Goal: Information Seeking & Learning: Learn about a topic

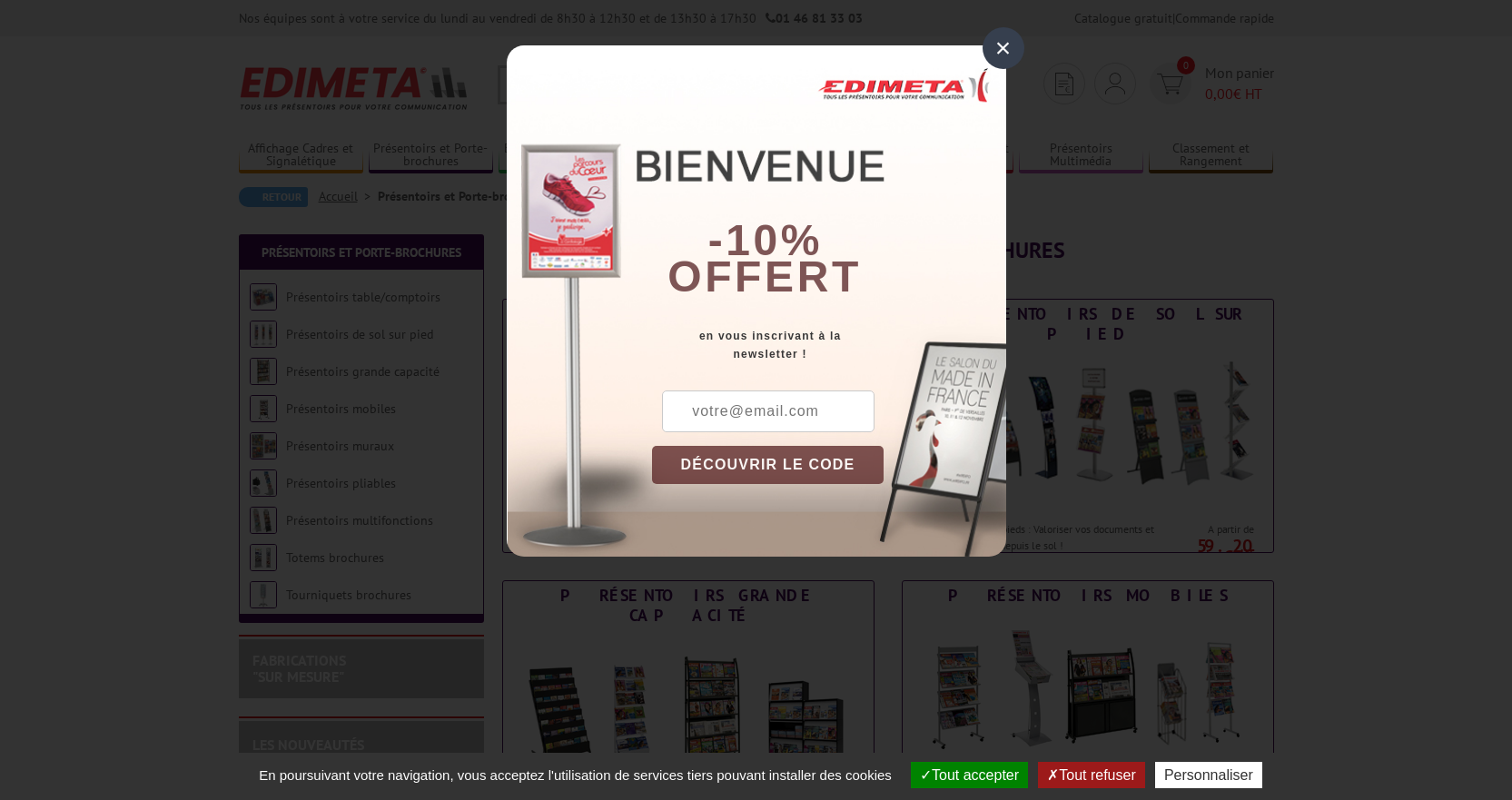
click at [1011, 46] on div "×" at bounding box center [1003, 48] width 41 height 41
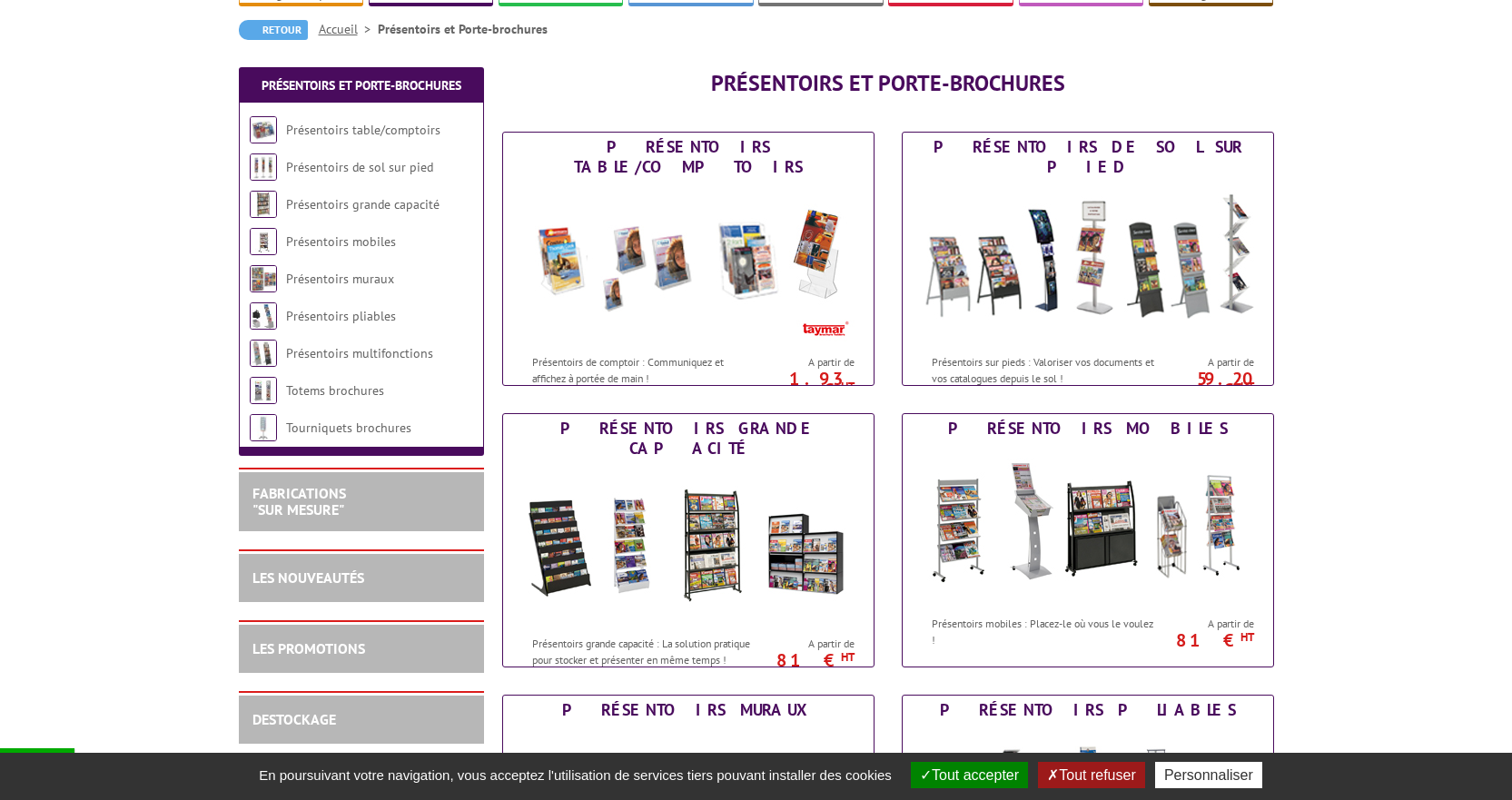
scroll to position [182, 0]
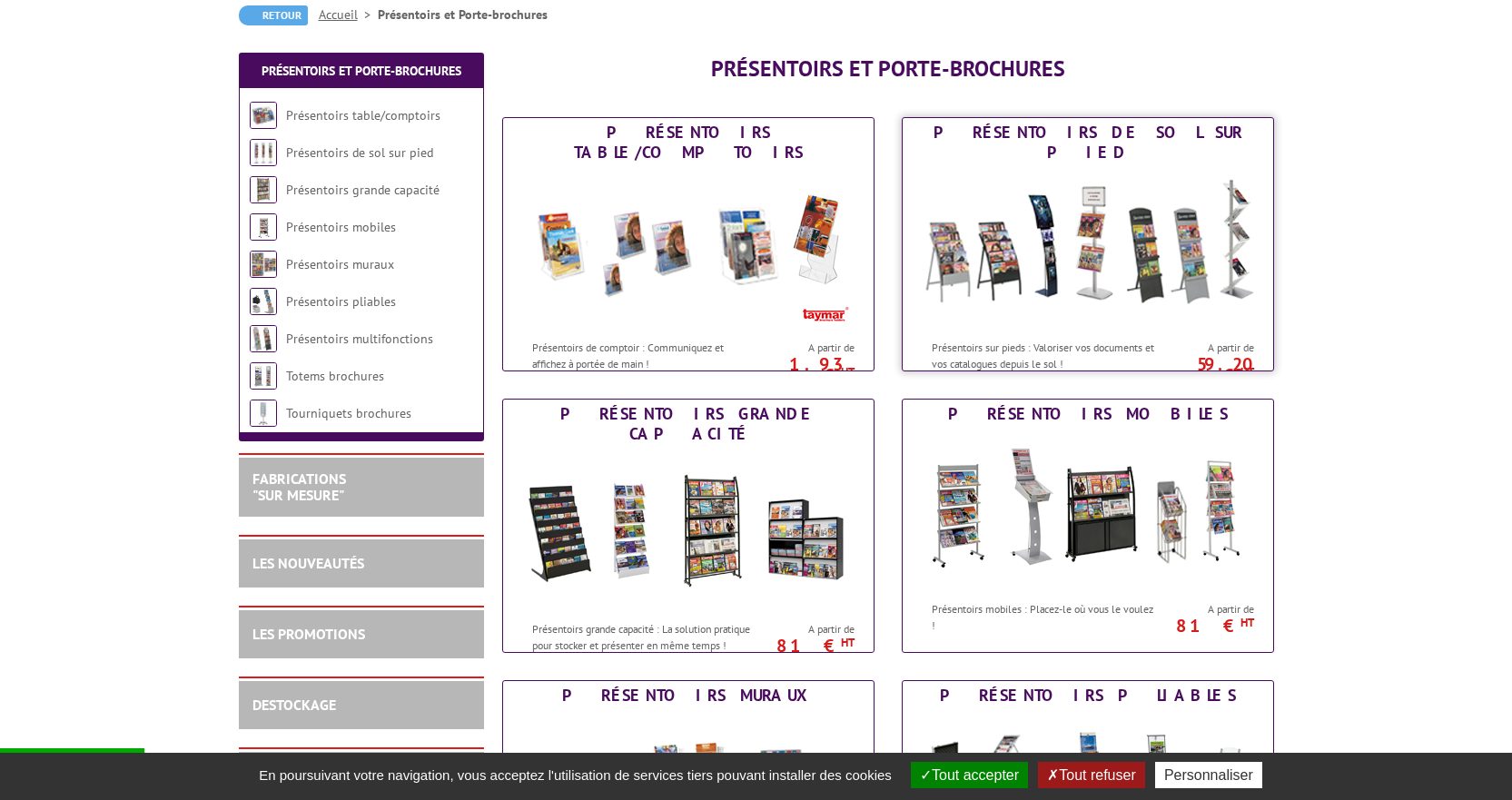
click at [1179, 223] on img at bounding box center [1088, 249] width 336 height 163
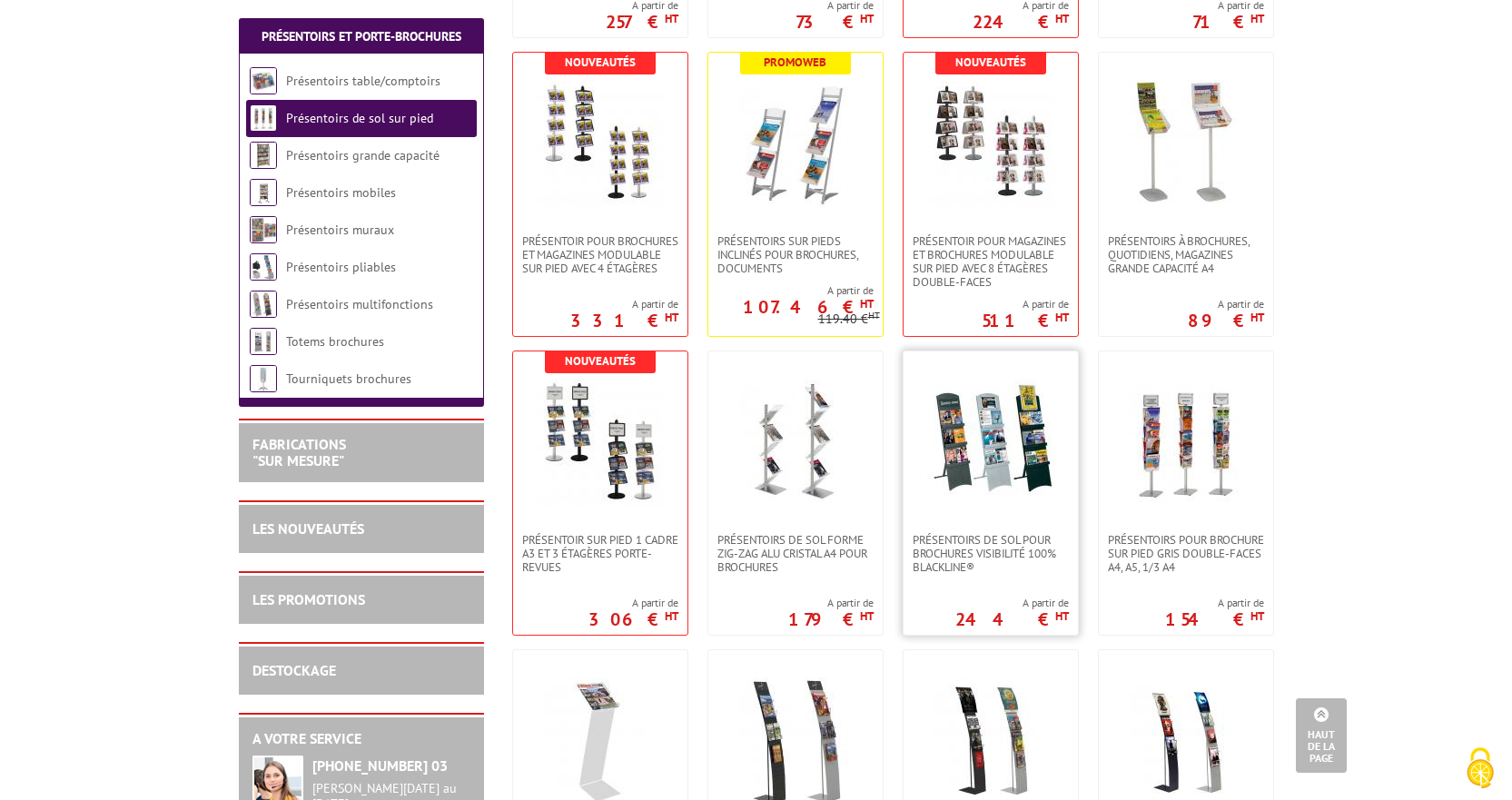
scroll to position [1271, 0]
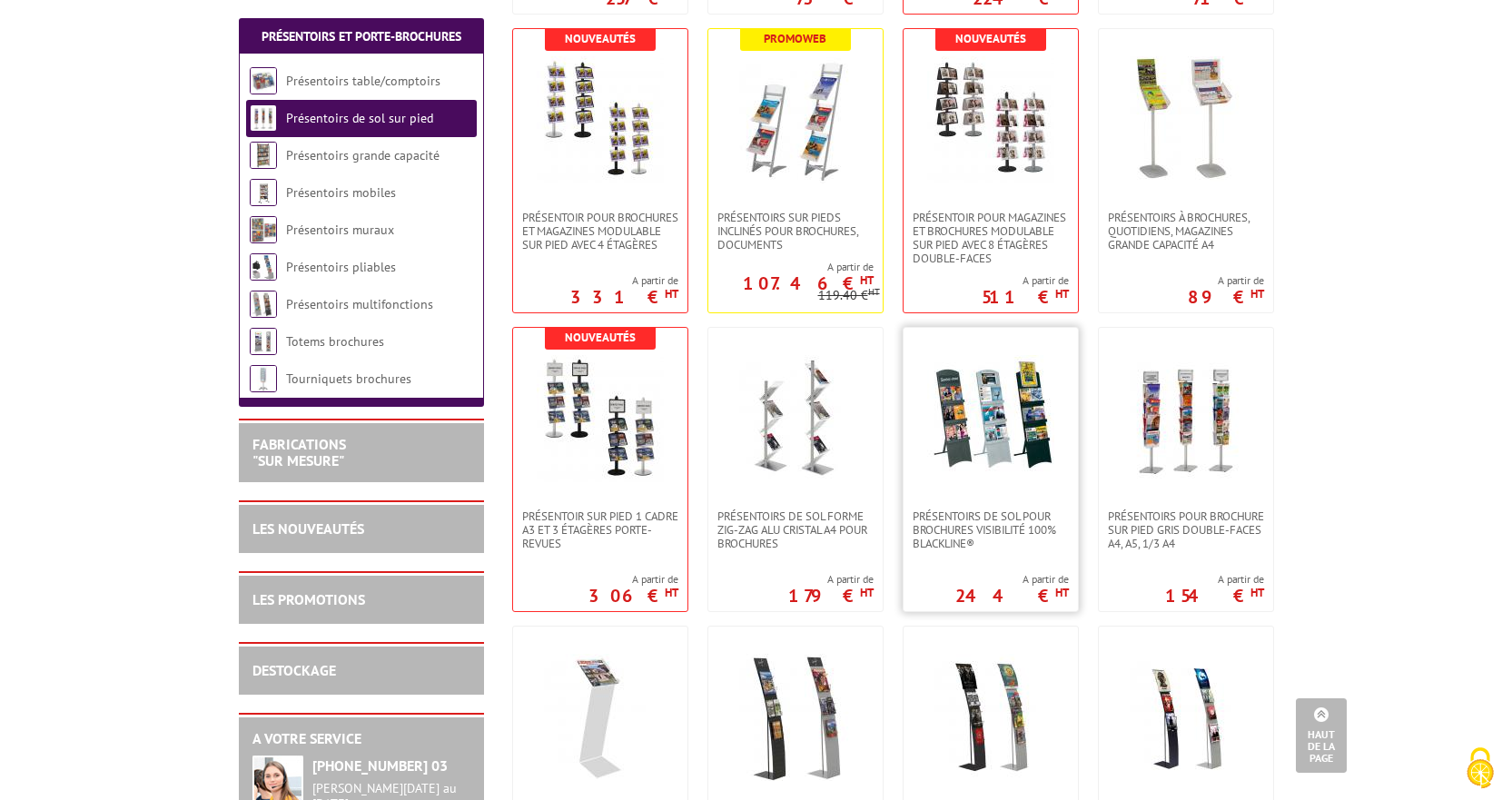
click at [987, 438] on img at bounding box center [990, 418] width 127 height 127
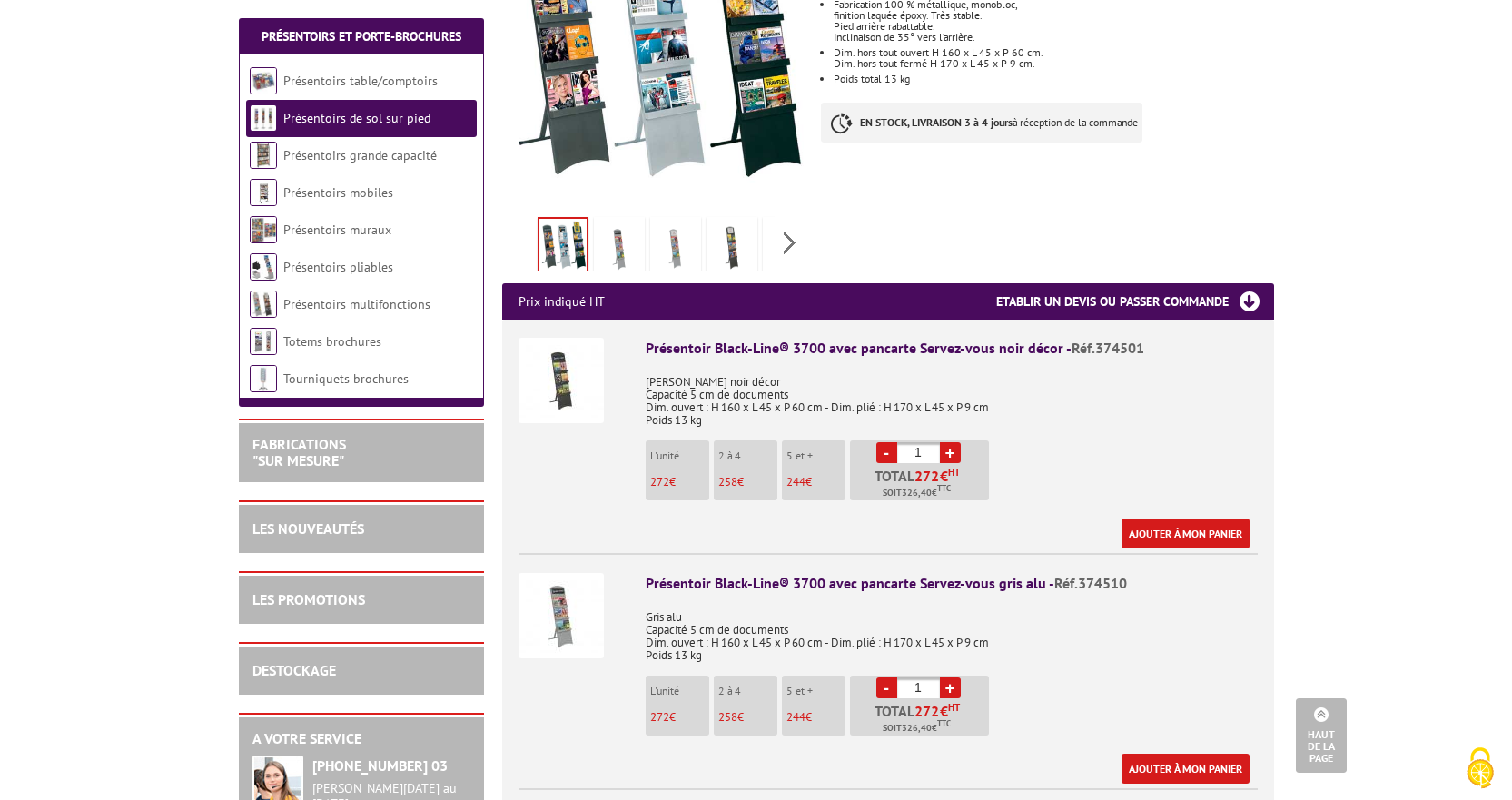
scroll to position [454, 0]
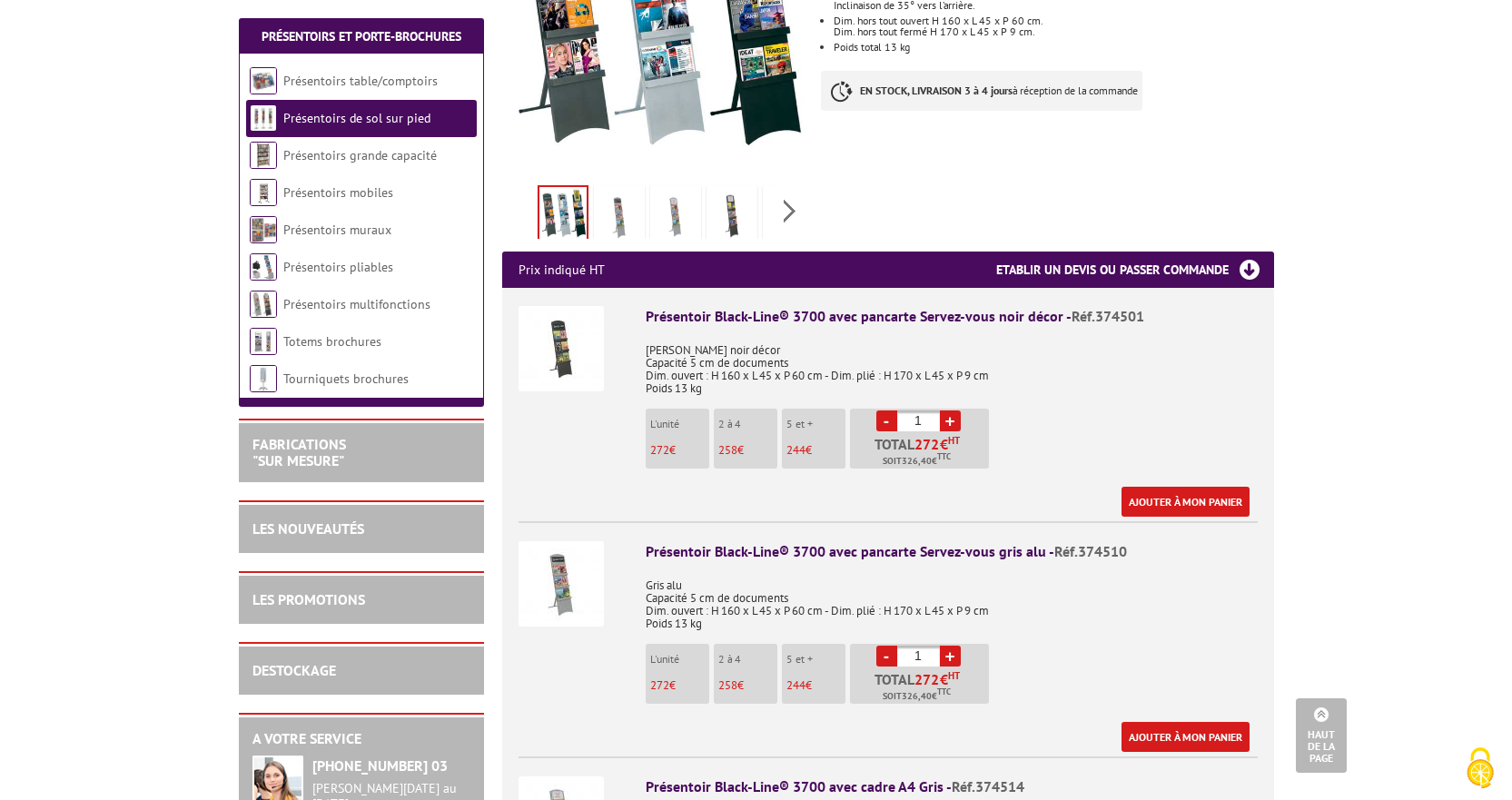
click at [586, 332] on img at bounding box center [561, 348] width 86 height 86
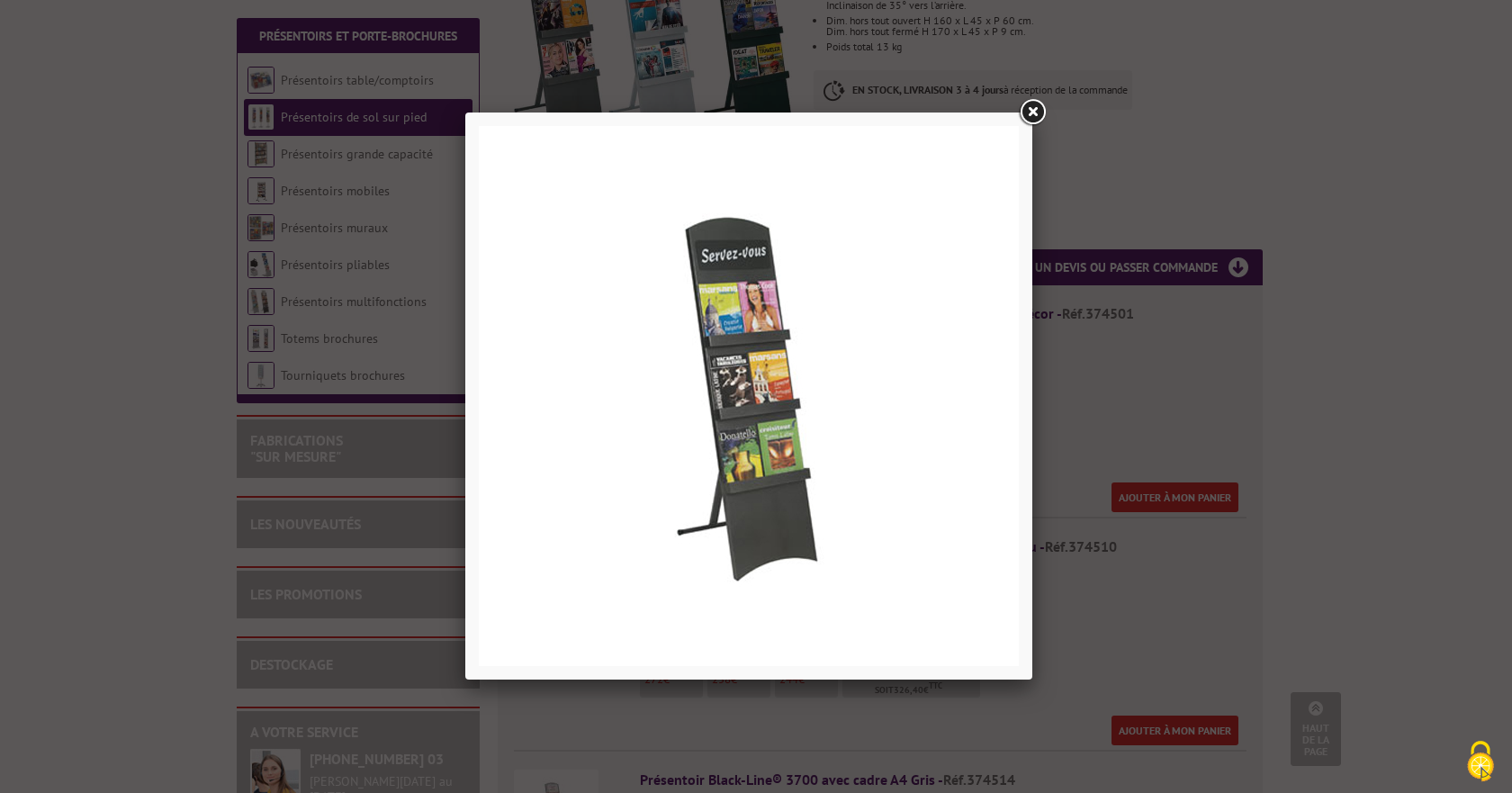
click at [1293, 332] on div at bounding box center [756, 396] width 1512 height 793
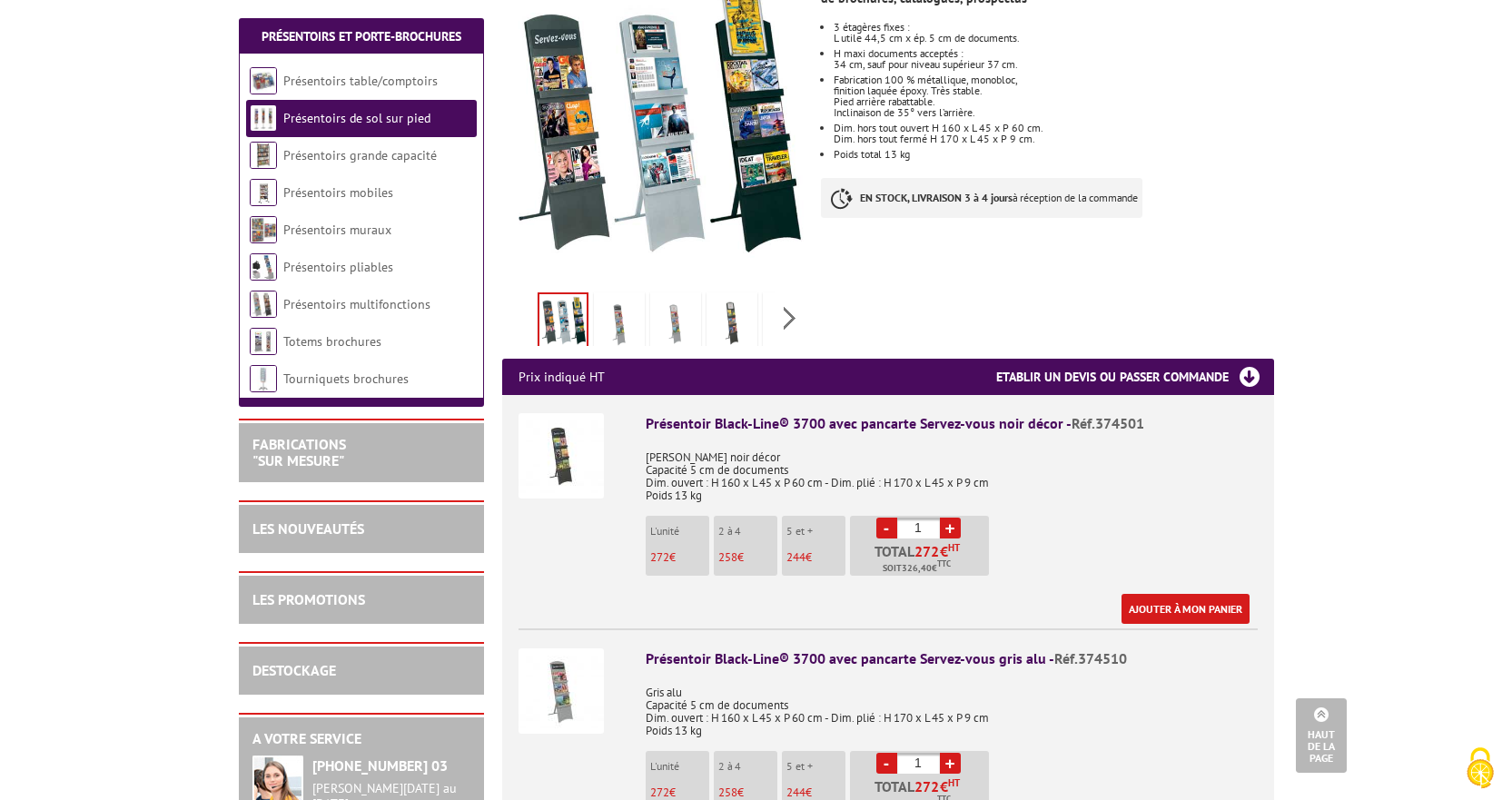
scroll to position [0, 0]
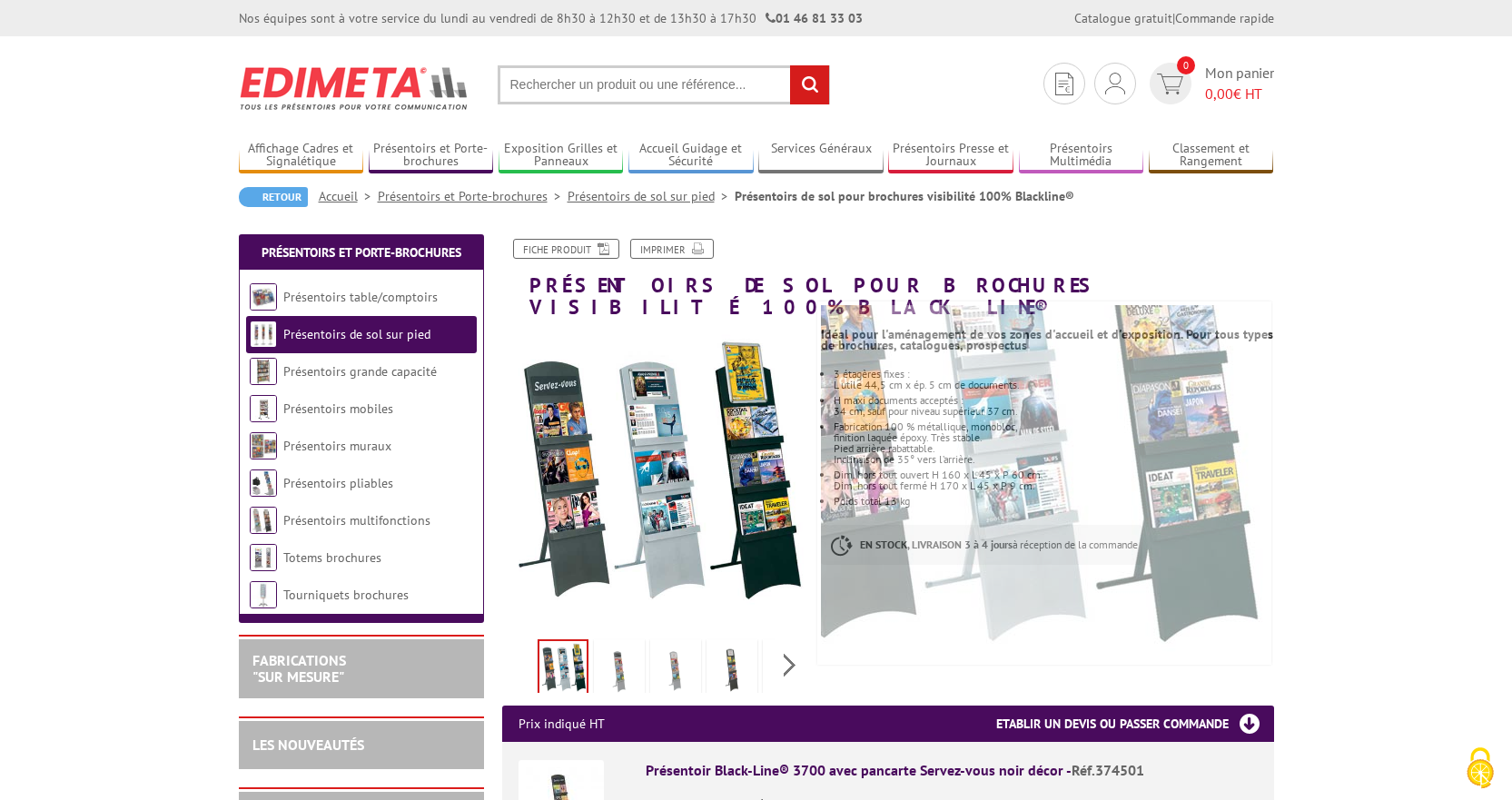
click at [618, 654] on img at bounding box center [619, 670] width 43 height 56
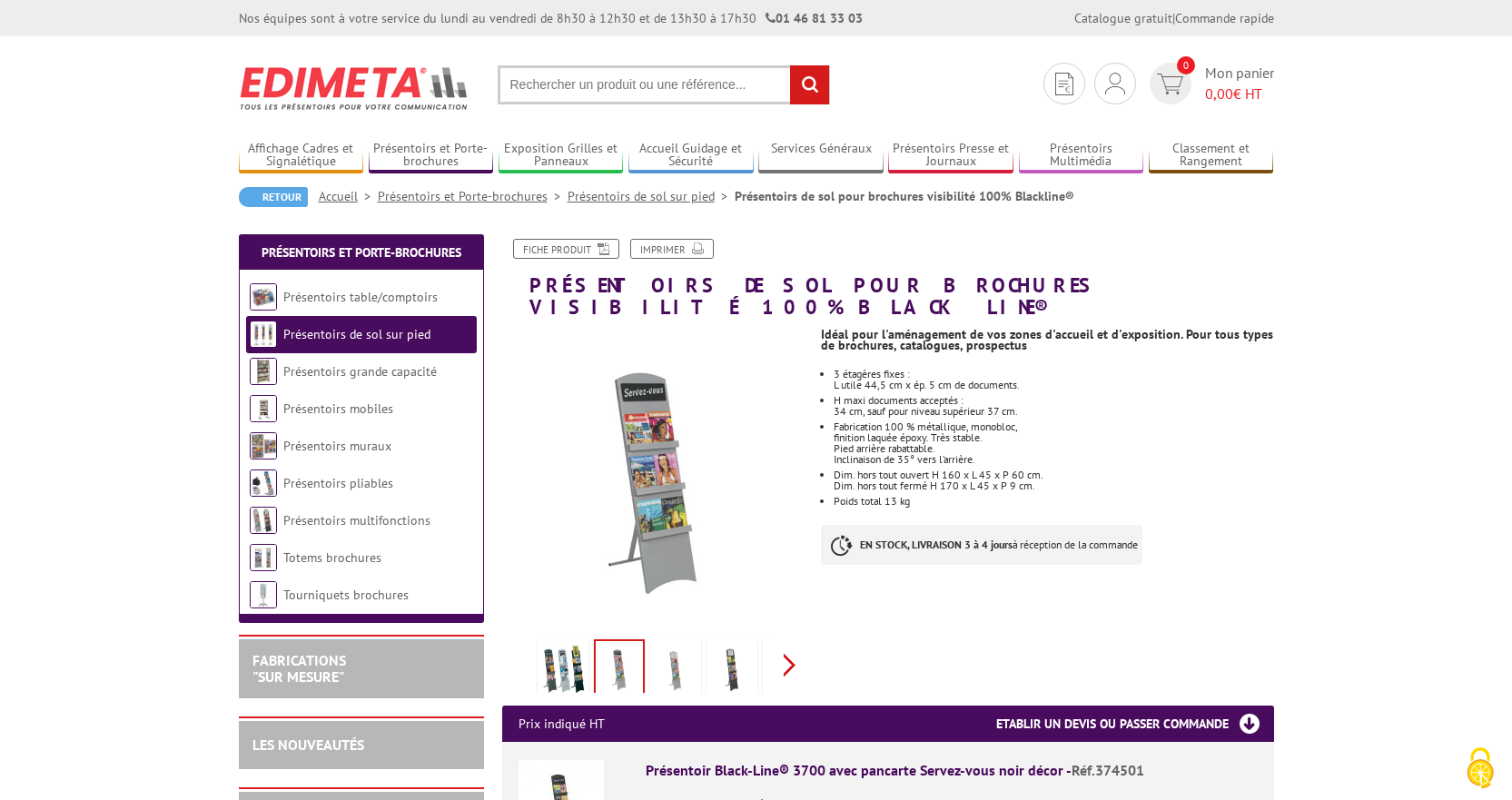
click at [784, 643] on div "Previous Next" at bounding box center [654, 664] width 306 height 64
click at [783, 644] on div "Previous Next" at bounding box center [654, 664] width 306 height 64
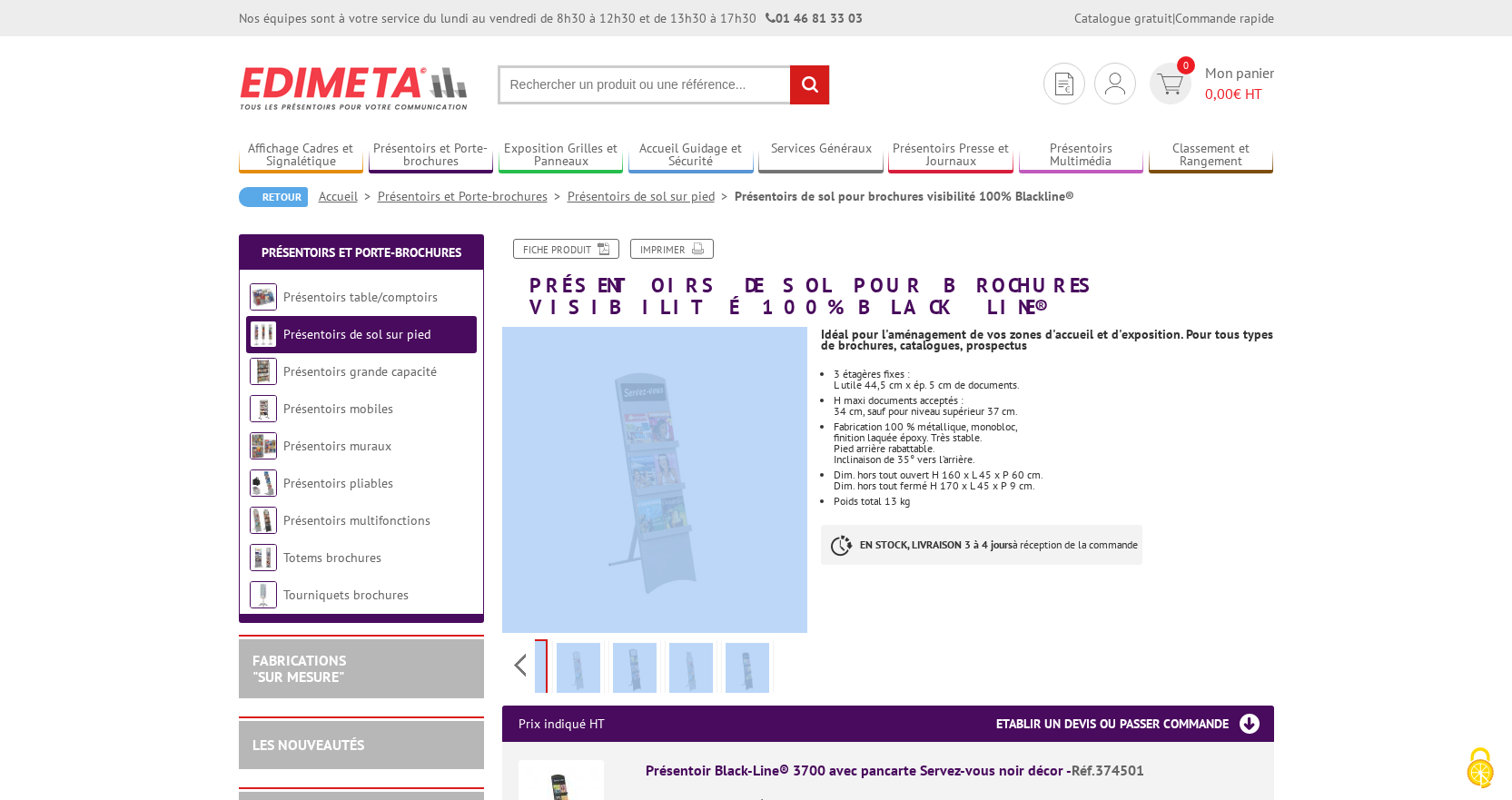
click at [783, 644] on div "Previous Next" at bounding box center [654, 664] width 306 height 64
click at [631, 648] on img at bounding box center [635, 670] width 43 height 56
click at [573, 648] on img at bounding box center [578, 670] width 43 height 56
click at [663, 643] on li at bounding box center [691, 664] width 56 height 56
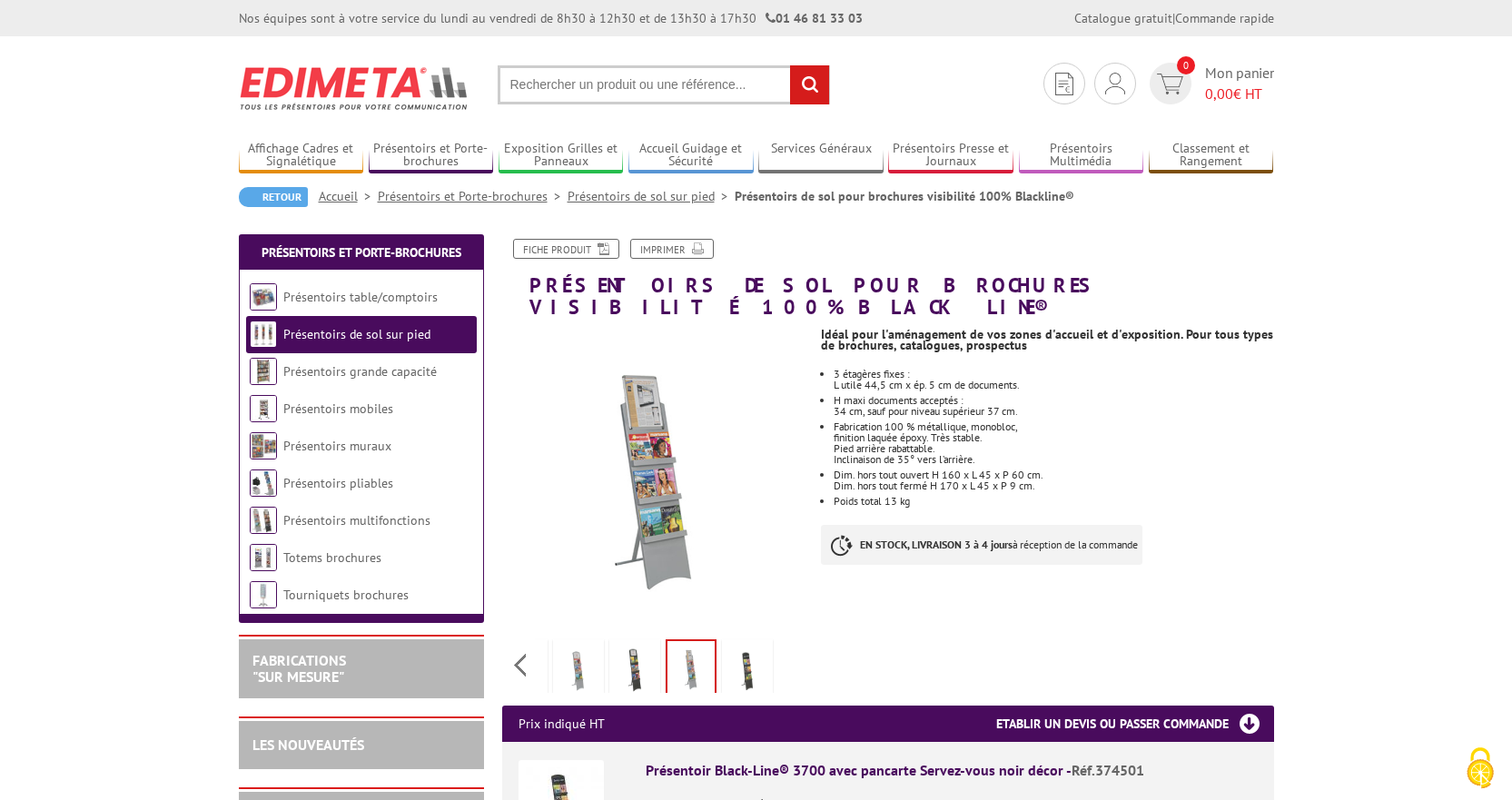
click at [700, 642] on img at bounding box center [691, 669] width 47 height 56
click at [737, 645] on img at bounding box center [747, 670] width 43 height 56
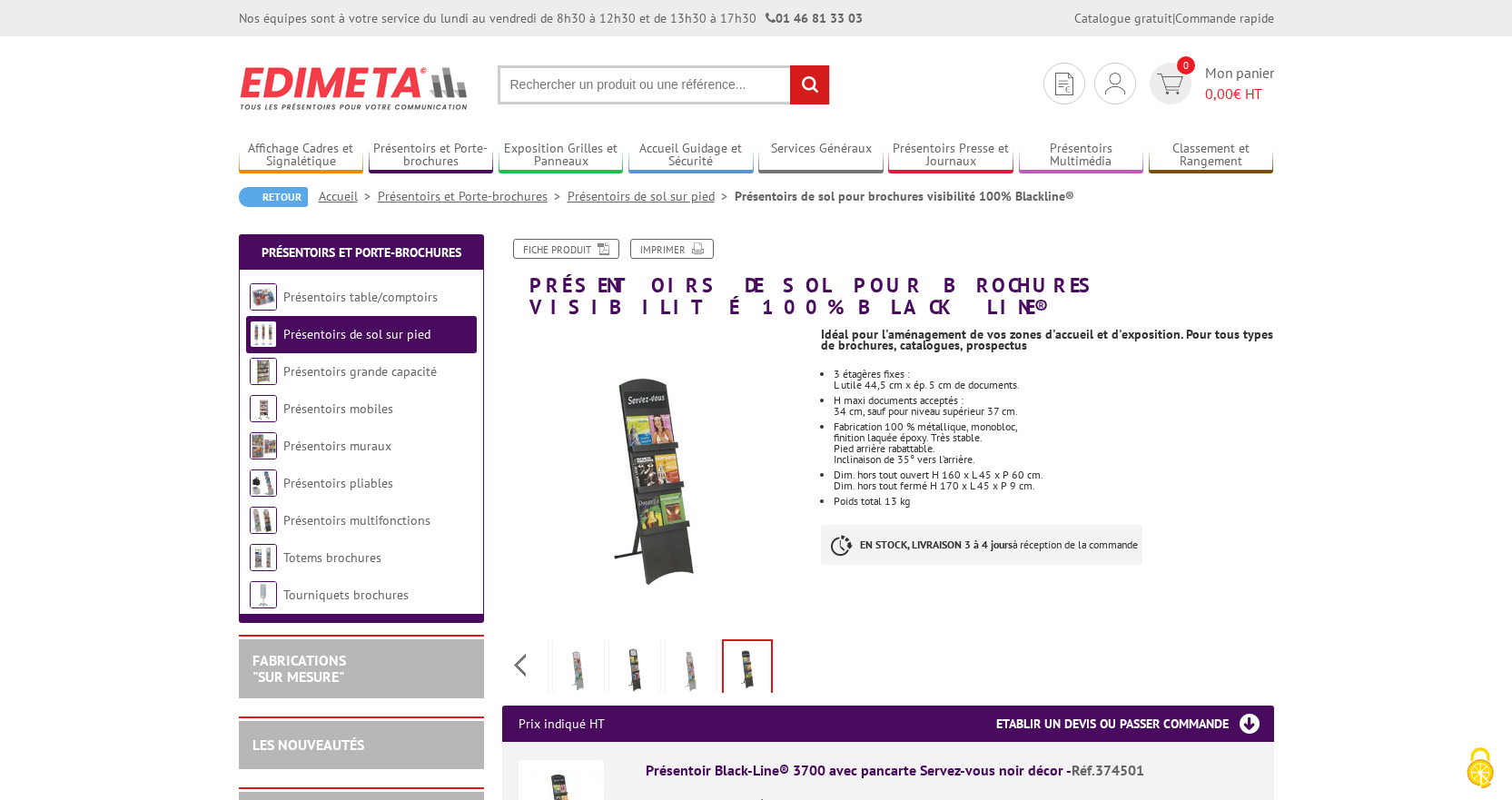
click at [680, 643] on img at bounding box center [691, 670] width 43 height 56
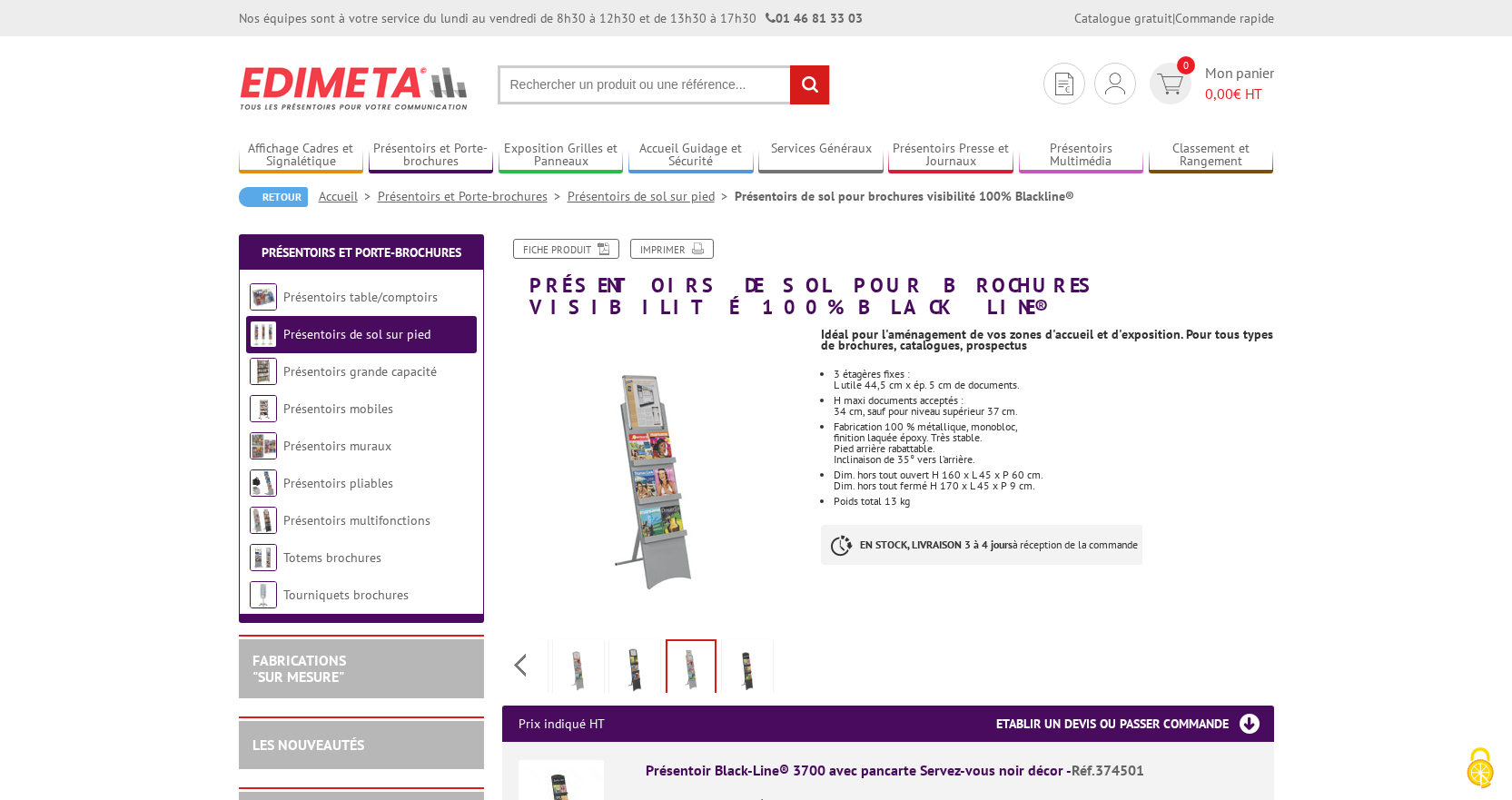
click at [635, 644] on img at bounding box center [635, 670] width 43 height 56
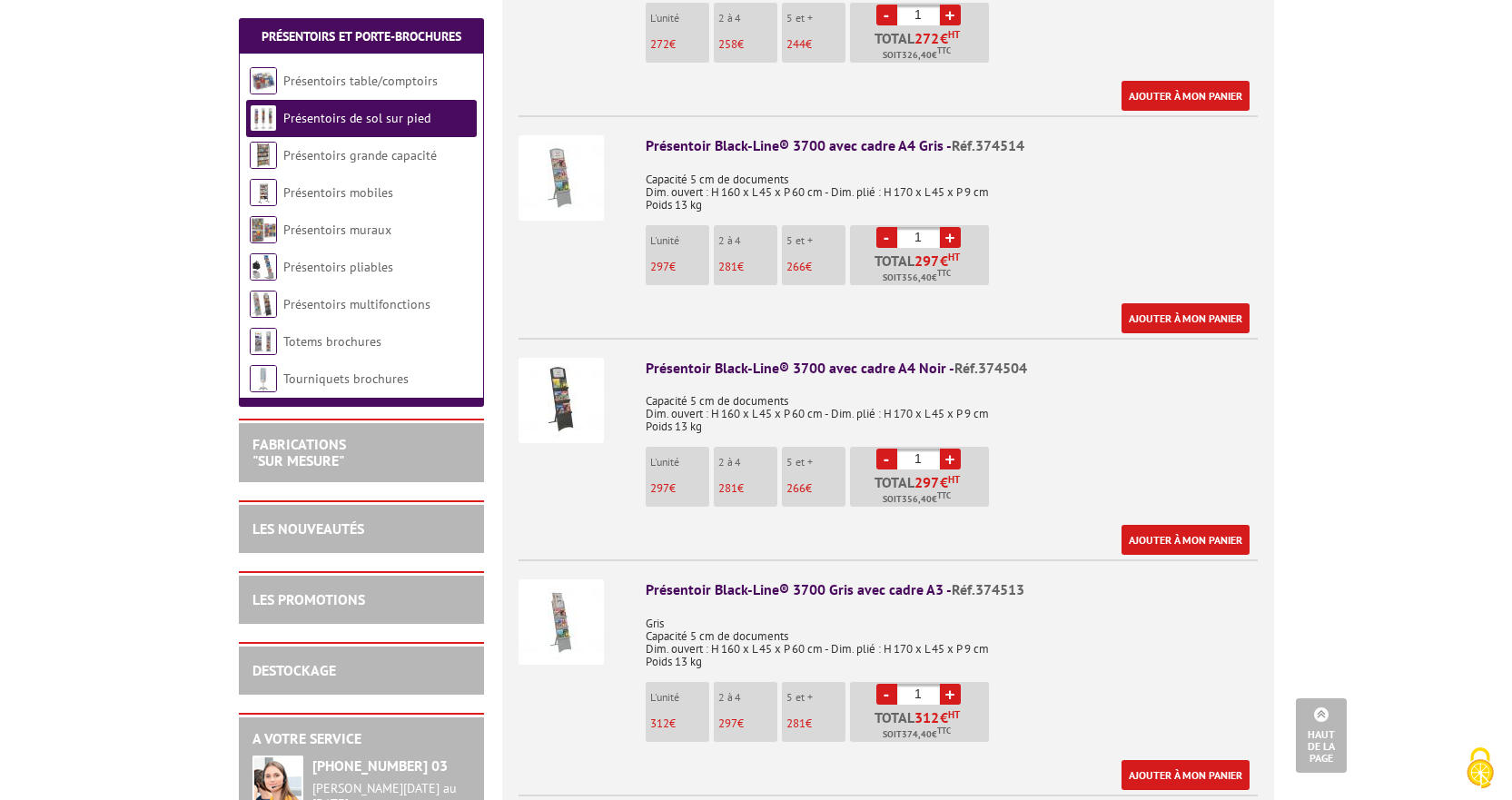
scroll to position [1453, 0]
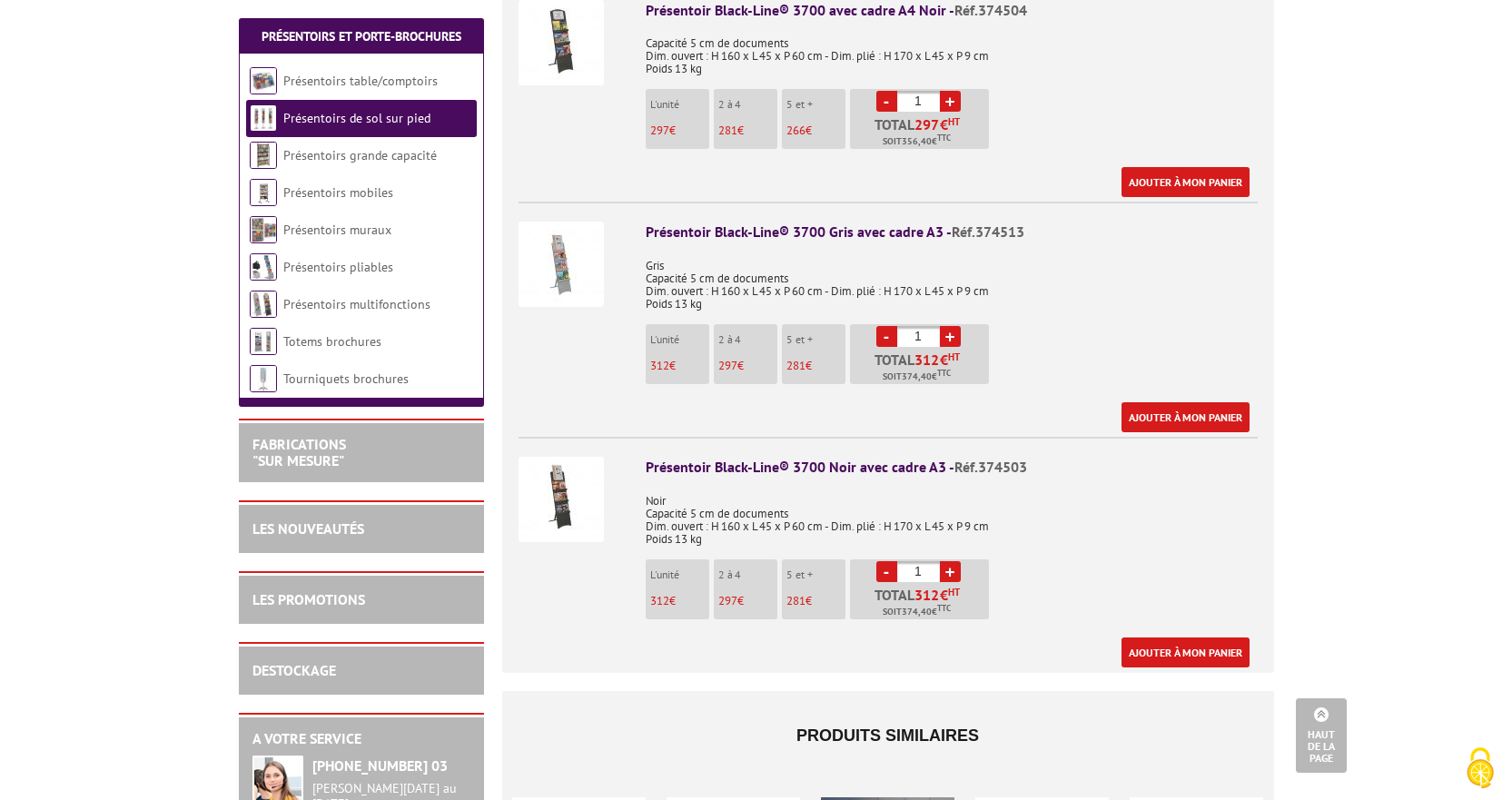
click at [1111, 518] on p "Noir Capacité 5 cm de documents Dim. ouvert : H 160 x L 45 x P 60 cm - Dim. pli…" at bounding box center [951, 514] width 612 height 64
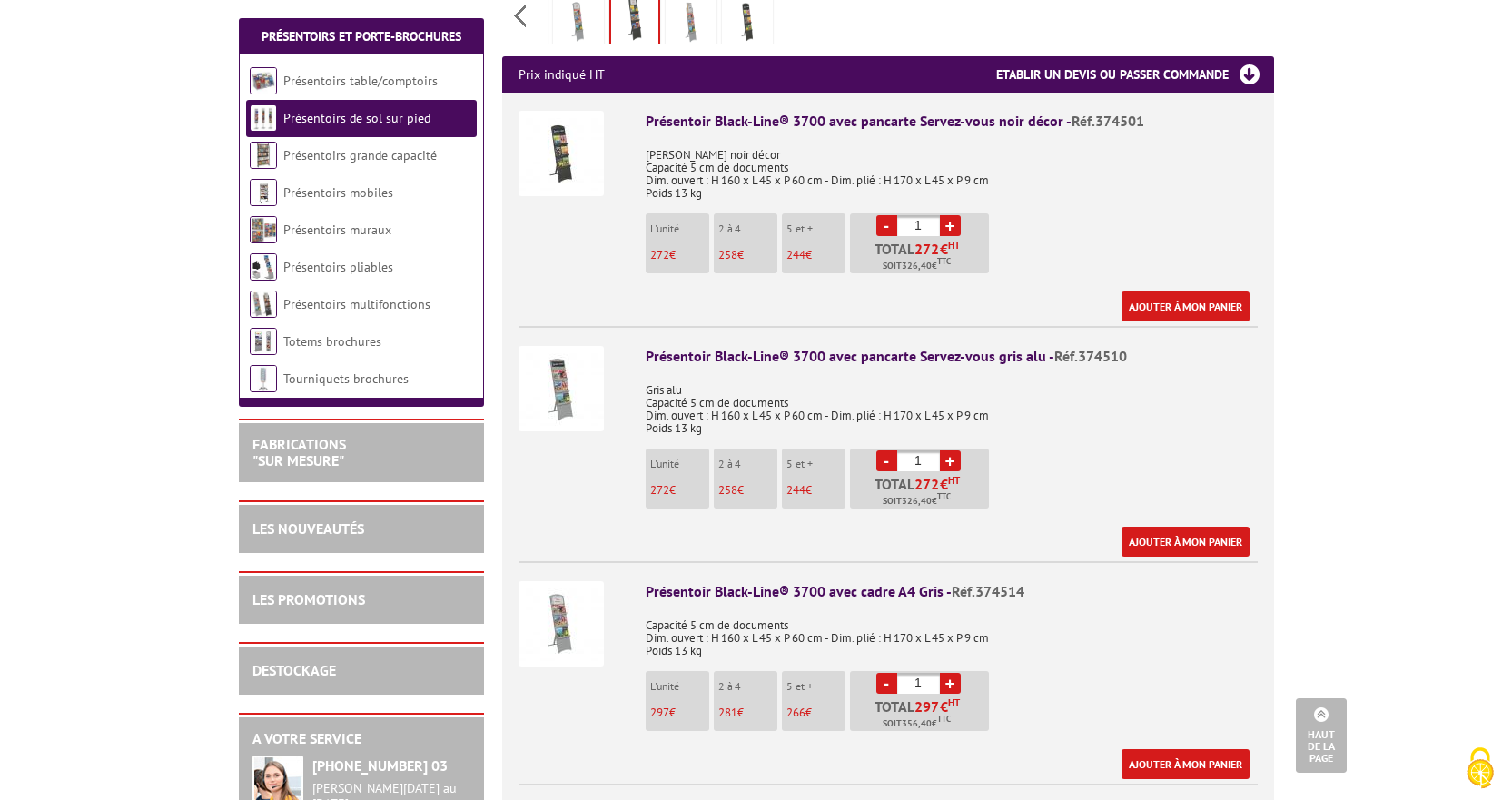
scroll to position [636, 0]
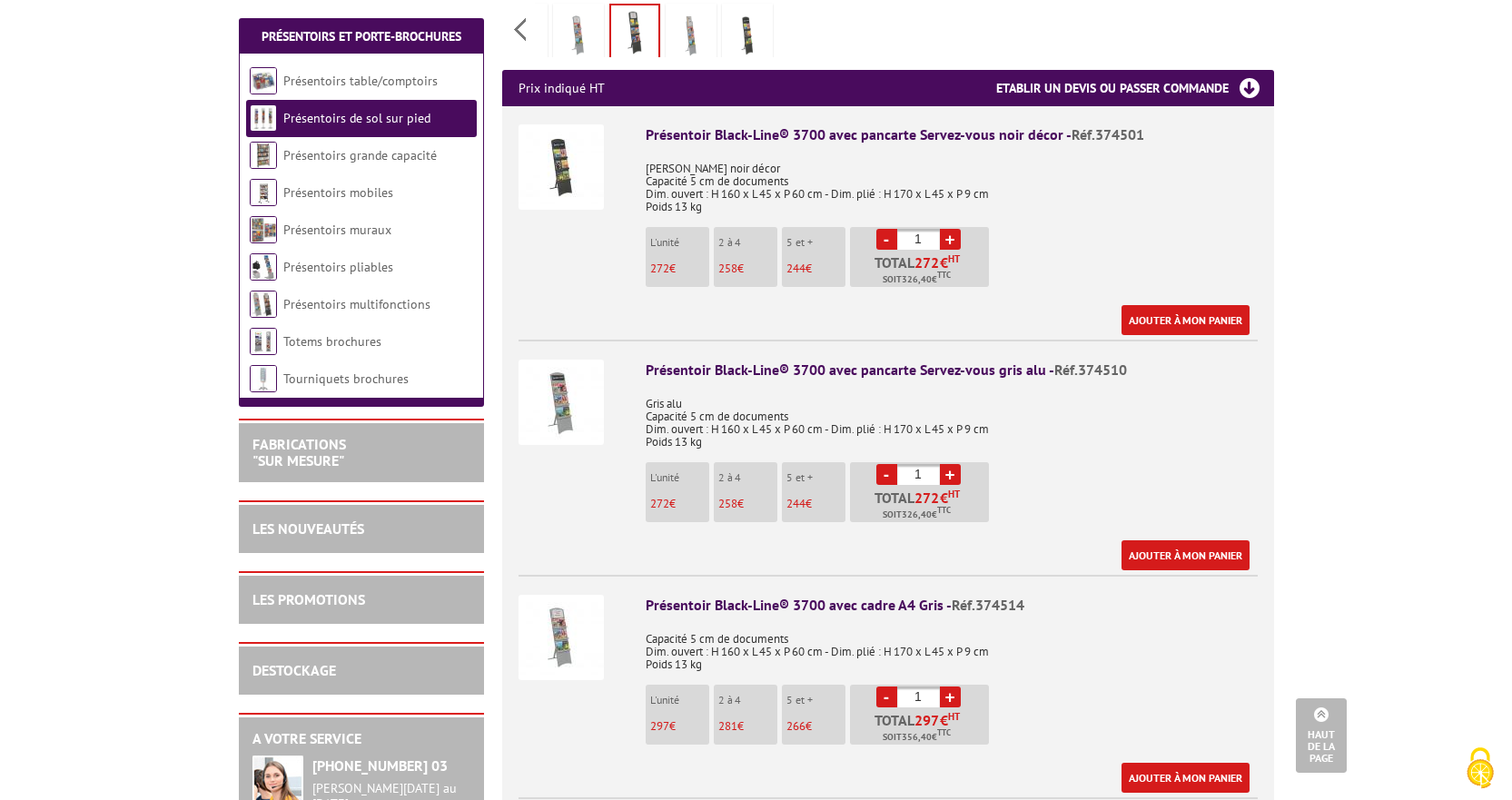
click at [586, 359] on img at bounding box center [561, 401] width 86 height 86
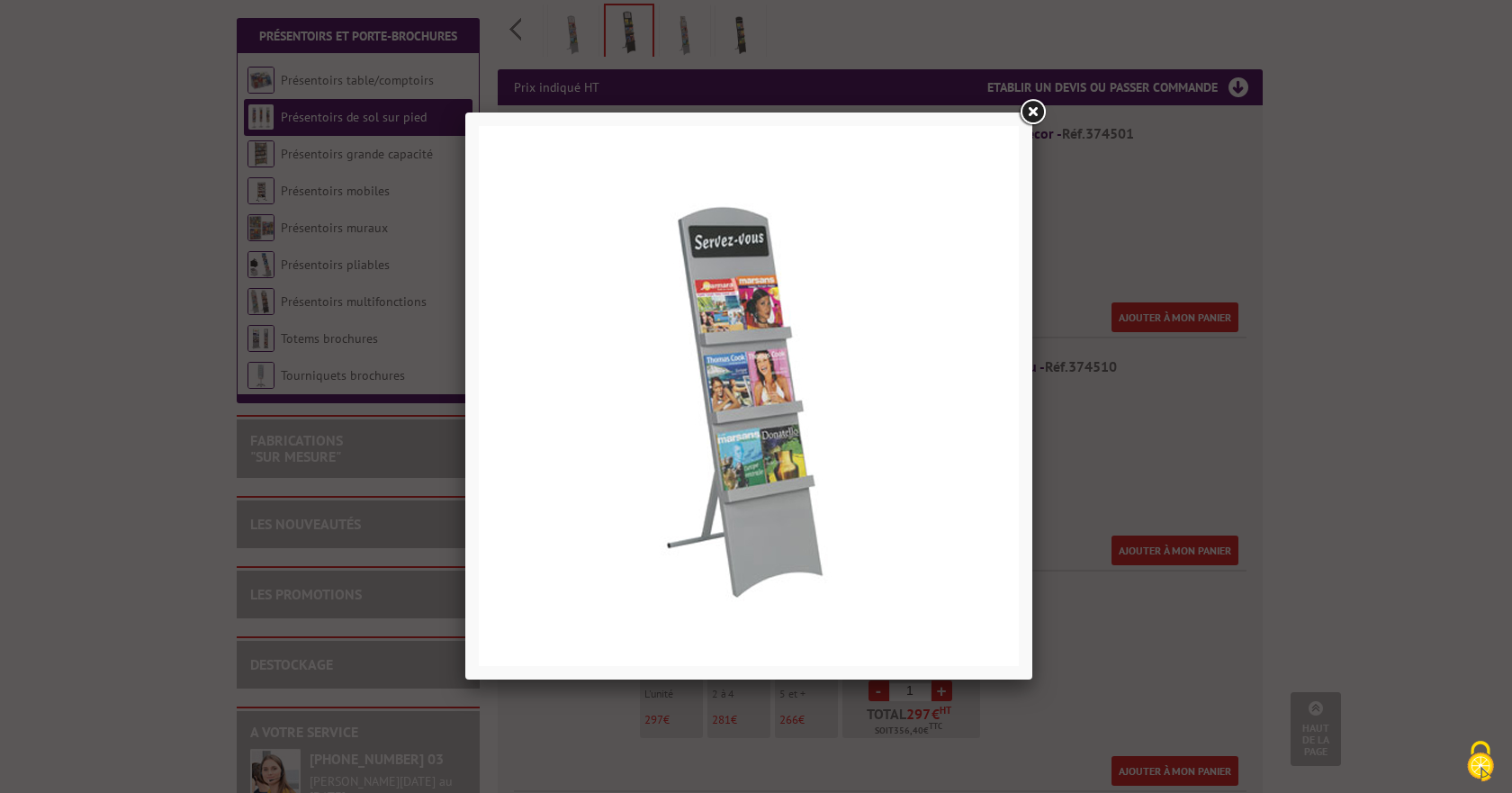
click at [1032, 522] on div at bounding box center [756, 396] width 1512 height 793
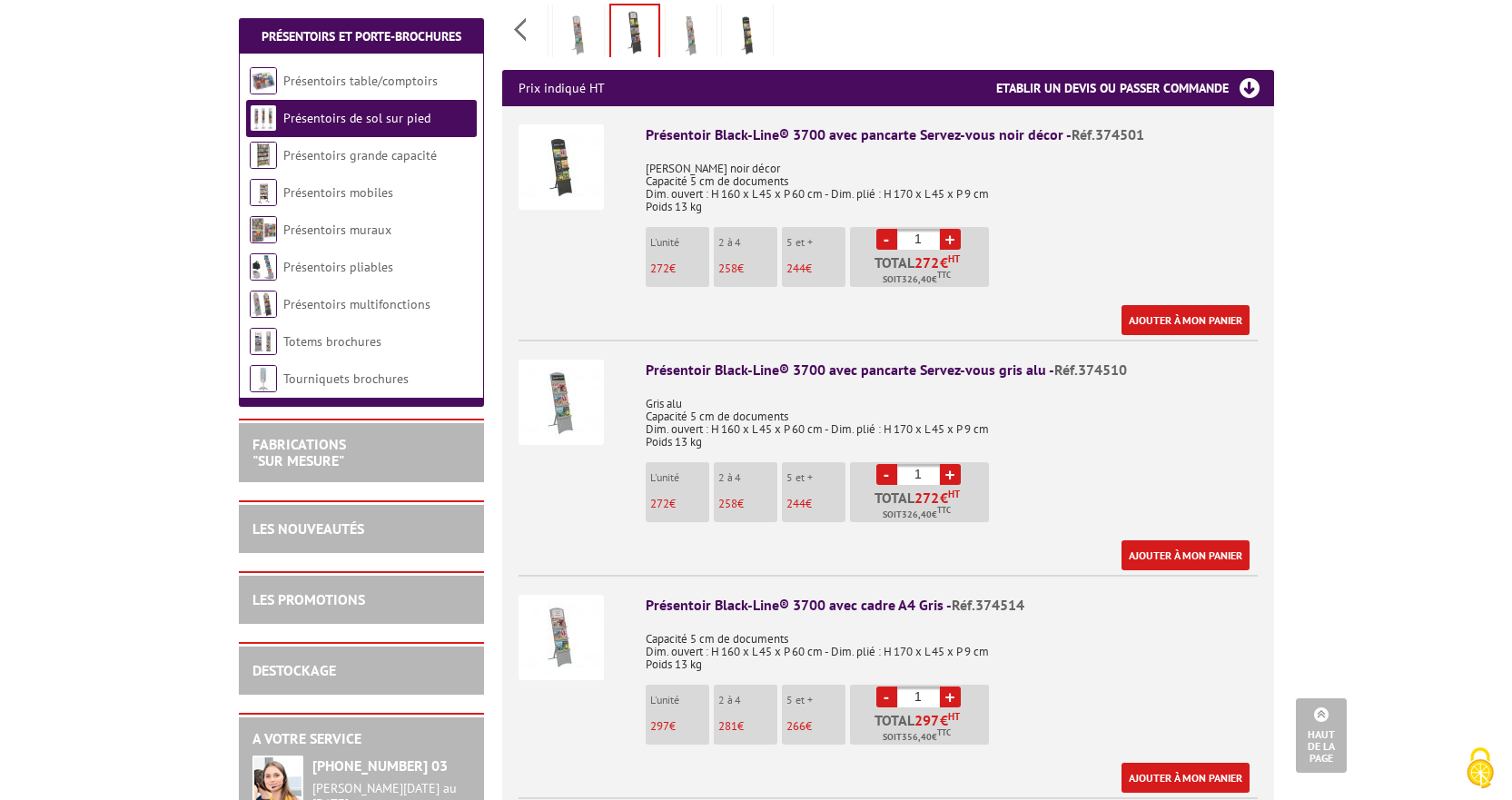
click at [550, 486] on li "Présentoir Black-Line® 3700 avec pancarte Servez-vous gris alu - Réf.374510 Gri…" at bounding box center [887, 455] width 739 height 230
click at [711, 359] on div "Présentoir Black-Line® 3700 avec pancarte Servez-vous gris alu - Réf.374510" at bounding box center [951, 369] width 612 height 21
click at [701, 359] on div "Présentoir Black-Line® 3700 avec pancarte Servez-vous gris alu - Réf.374510" at bounding box center [951, 369] width 612 height 21
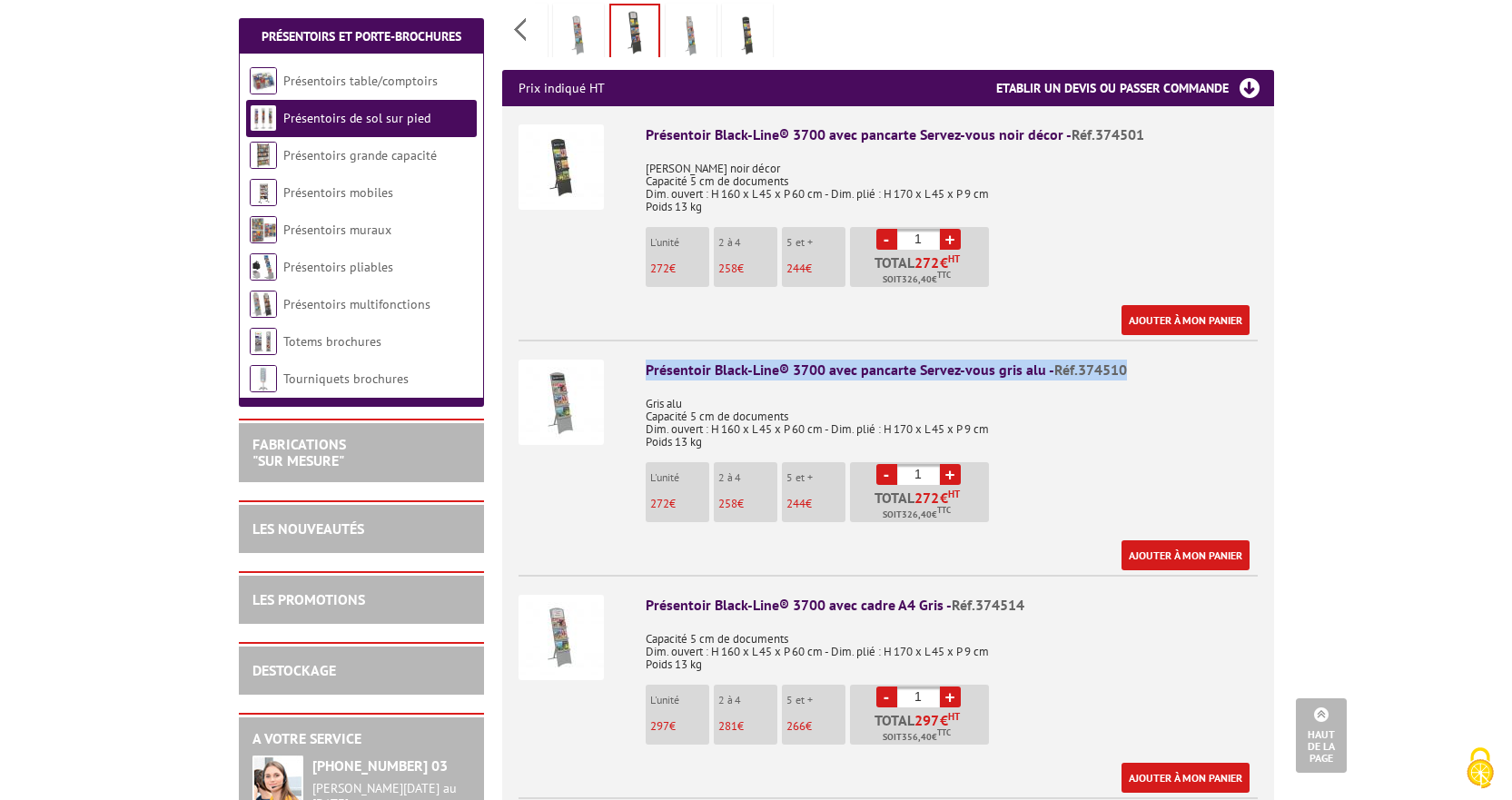
drag, startPoint x: 642, startPoint y: 349, endPoint x: 1126, endPoint y: 355, distance: 484.0
click at [1126, 355] on li "Présentoir Black-Line® 3700 avec pancarte Servez-vous gris alu - Réf.374510 Gri…" at bounding box center [887, 455] width 739 height 230
copy div "Présentoir Black-Line® 3700 avec pancarte Servez-vous gris alu - Réf.374510"
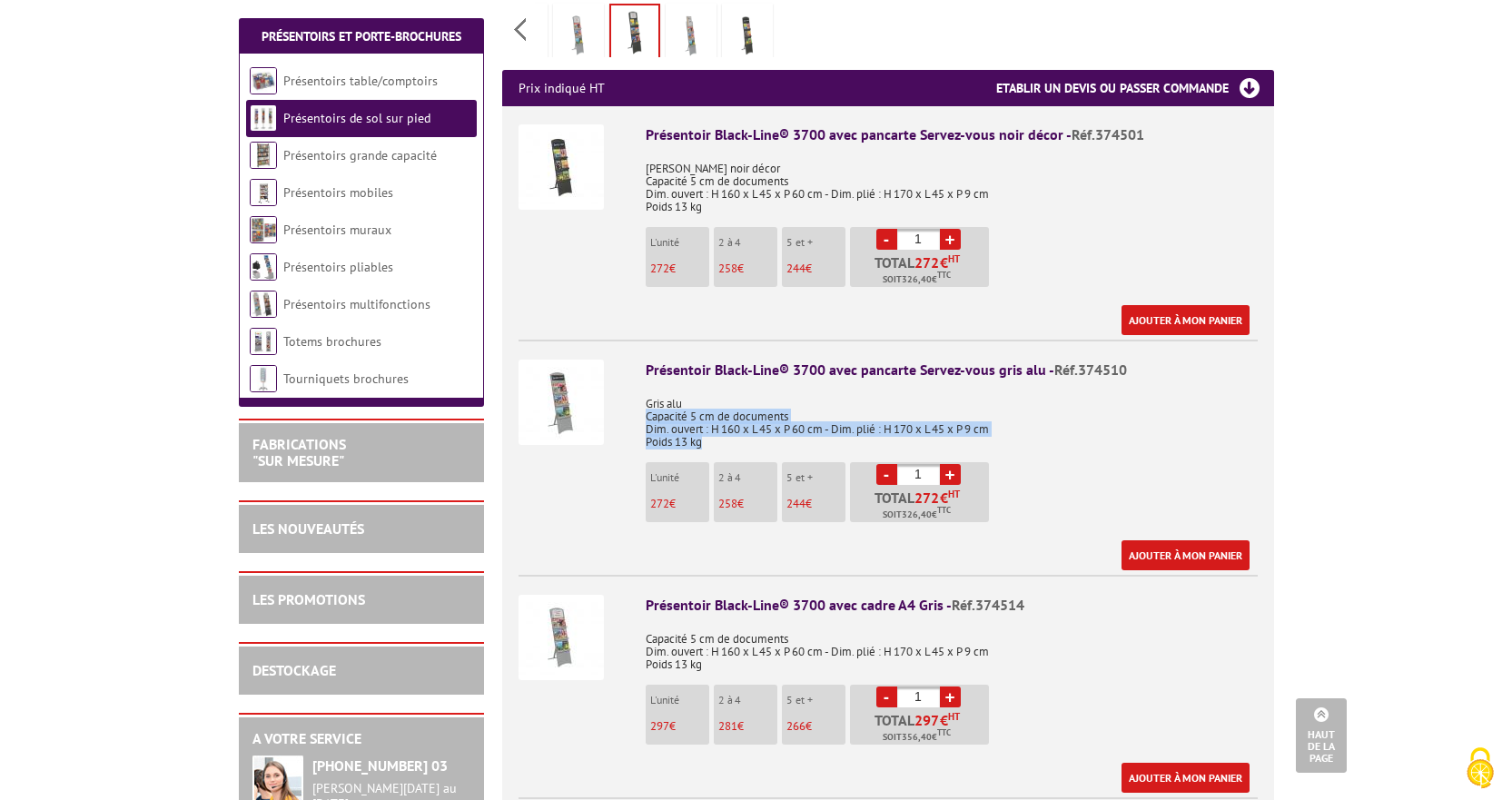
drag, startPoint x: 643, startPoint y: 395, endPoint x: 902, endPoint y: 418, distance: 260.0
click at [902, 418] on li "Présentoir Black-Line® 3700 avec pancarte Servez-vous gris alu - Réf.374510 Gri…" at bounding box center [887, 455] width 739 height 230
click at [1035, 400] on p "Gris alu Capacité 5 cm de documents Dim. ouvert : H 160 x L 45 x P 60 cm - Dim.…" at bounding box center [951, 416] width 612 height 64
click at [1032, 409] on p "Gris alu Capacité 5 cm de documents Dim. ouvert : H 160 x L 45 x P 60 cm - Dim.…" at bounding box center [951, 416] width 612 height 64
click at [1024, 414] on p "Gris alu Capacité 5 cm de documents Dim. ouvert : H 160 x L 45 x P 60 cm - Dim.…" at bounding box center [951, 416] width 612 height 64
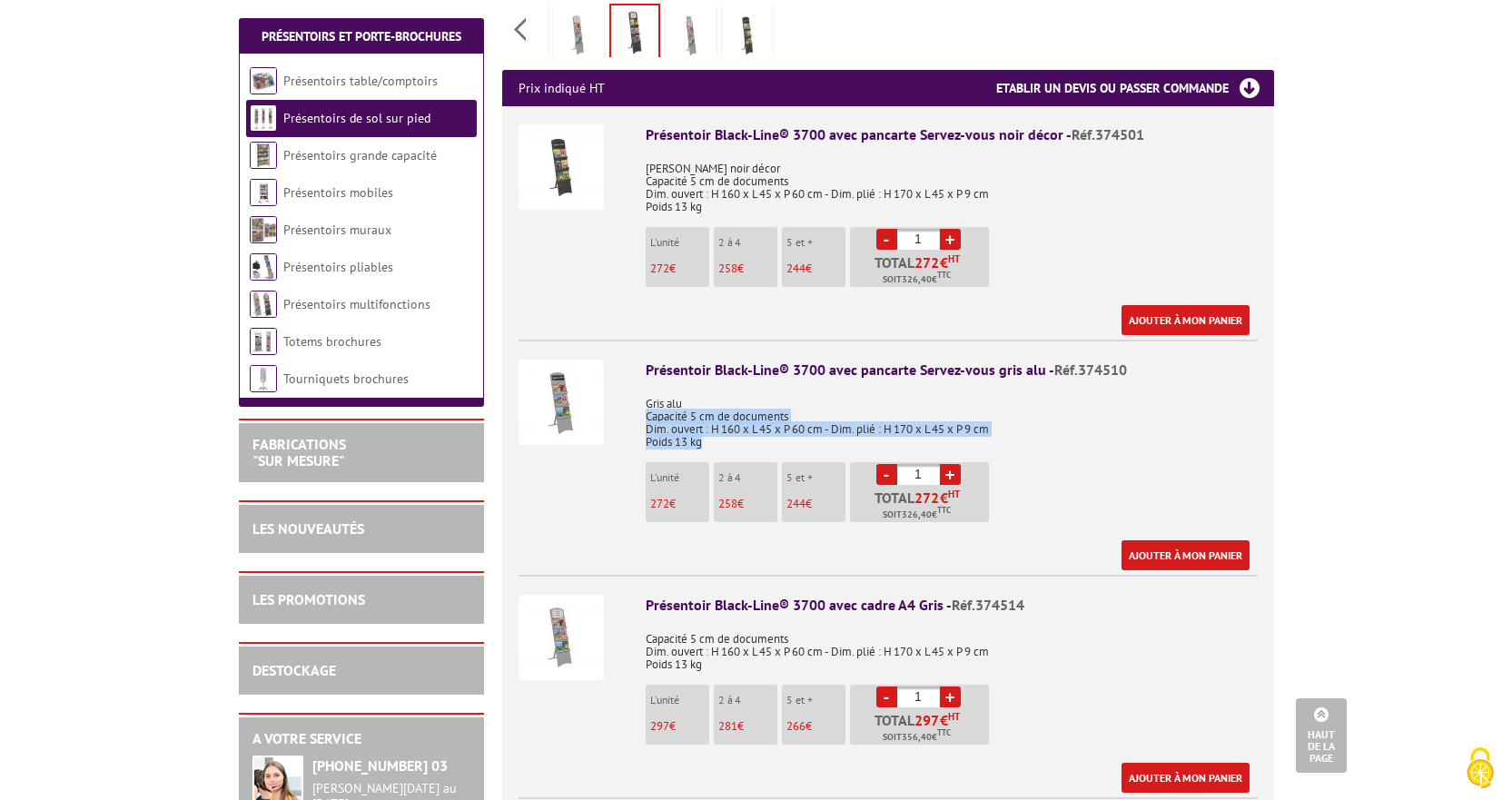
click at [894, 416] on p "Gris alu Capacité 5 cm de documents Dim. ouvert : H 160 x L 45 x P 60 cm - Dim.…" at bounding box center [951, 416] width 612 height 64
drag, startPoint x: 713, startPoint y: 406, endPoint x: 824, endPoint y: 402, distance: 111.1
click at [824, 402] on p "Gris alu Capacité 5 cm de documents Dim. ouvert : H 160 x L 45 x P 60 cm - Dim.…" at bounding box center [951, 416] width 612 height 64
copy p "H 160 x L 45 x P 60 cm"
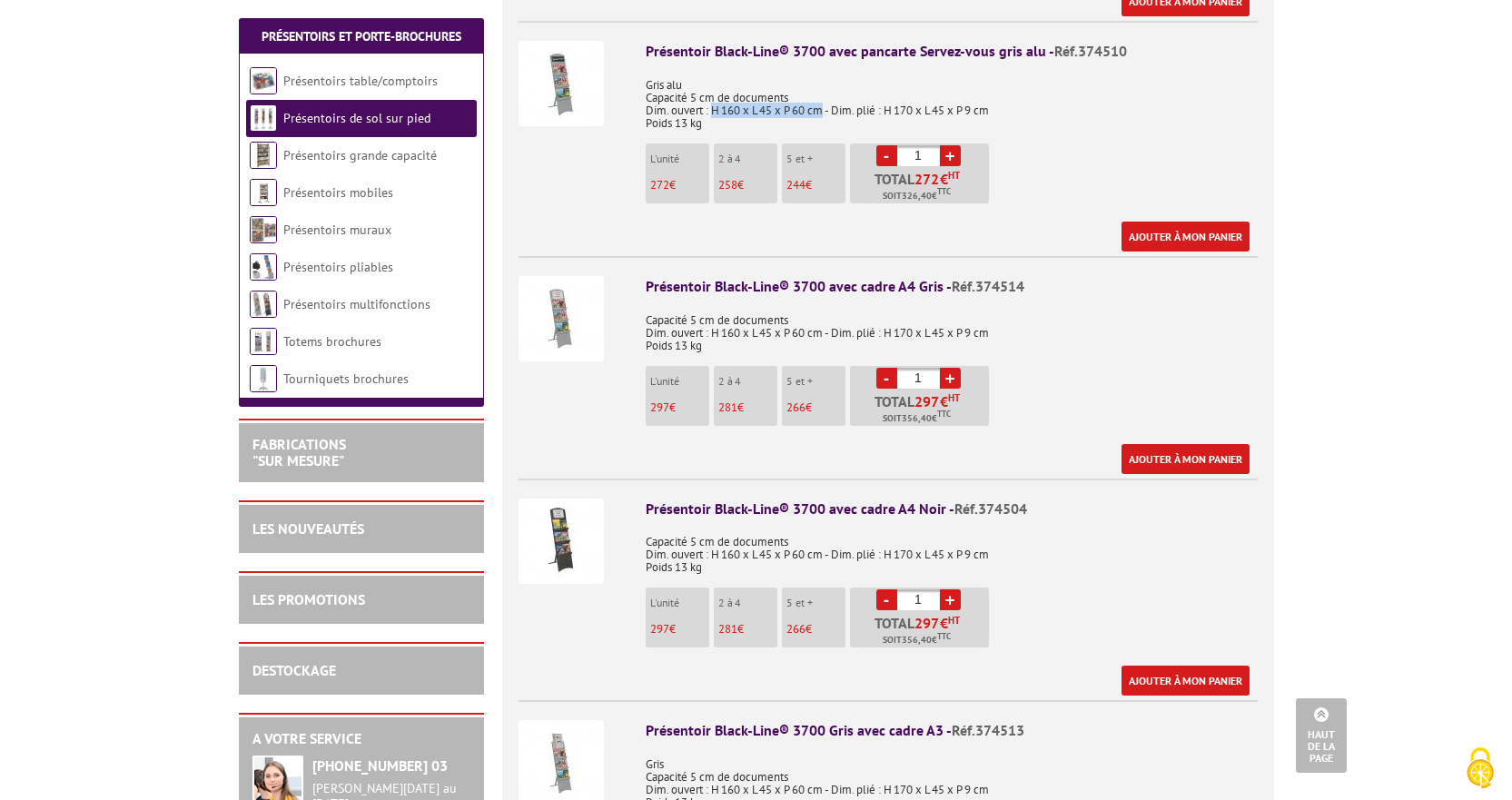
scroll to position [999, 0]
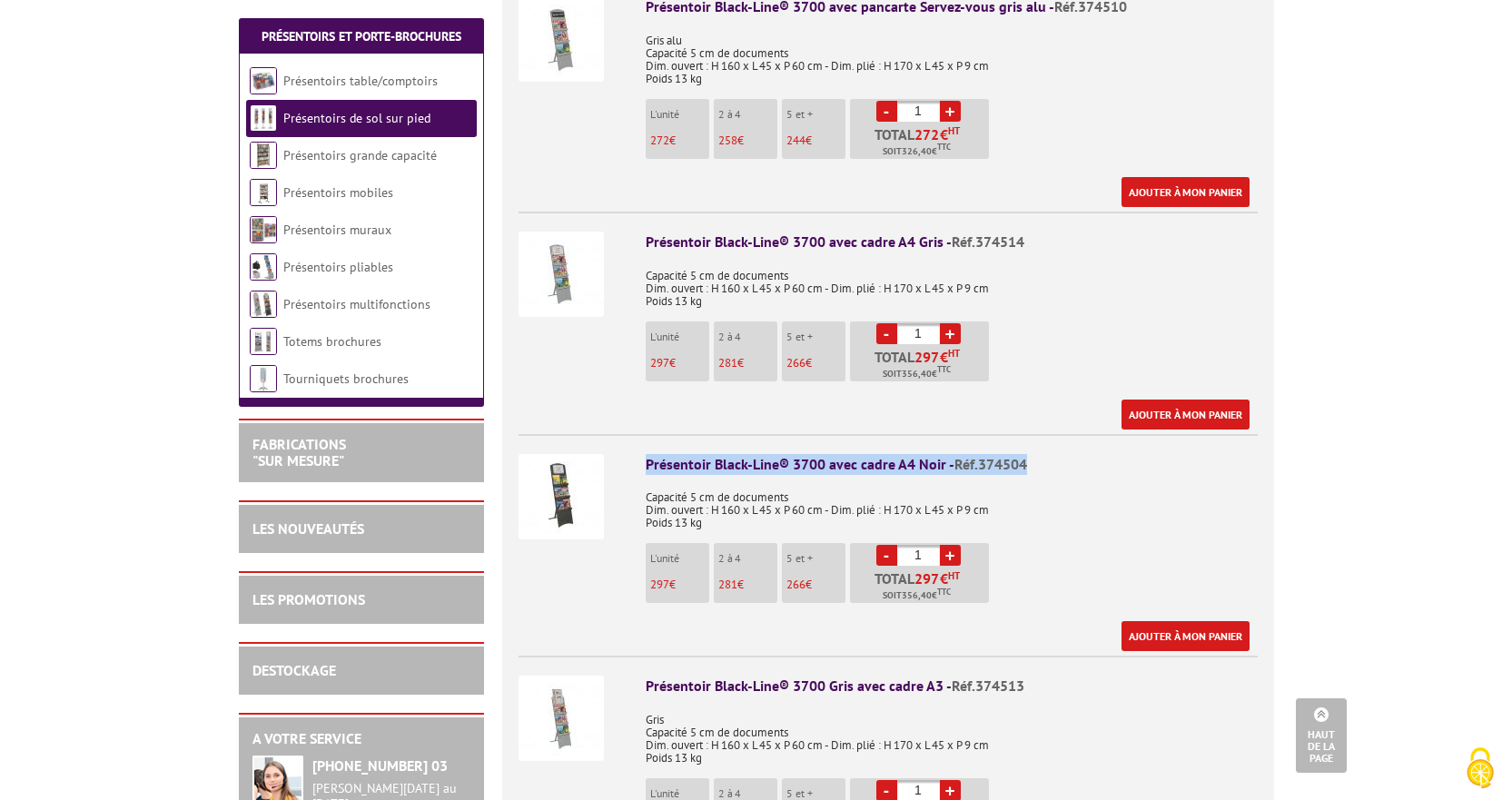
drag, startPoint x: 646, startPoint y: 447, endPoint x: 1034, endPoint y: 444, distance: 388.0
click at [1034, 454] on div "Présentoir Black-Line® 3700 avec cadre A4 Noir - Réf.374504" at bounding box center [951, 463] width 612 height 21
copy div "Présentoir Black-Line® 3700 avec cadre A4 Noir - Réf.374504"
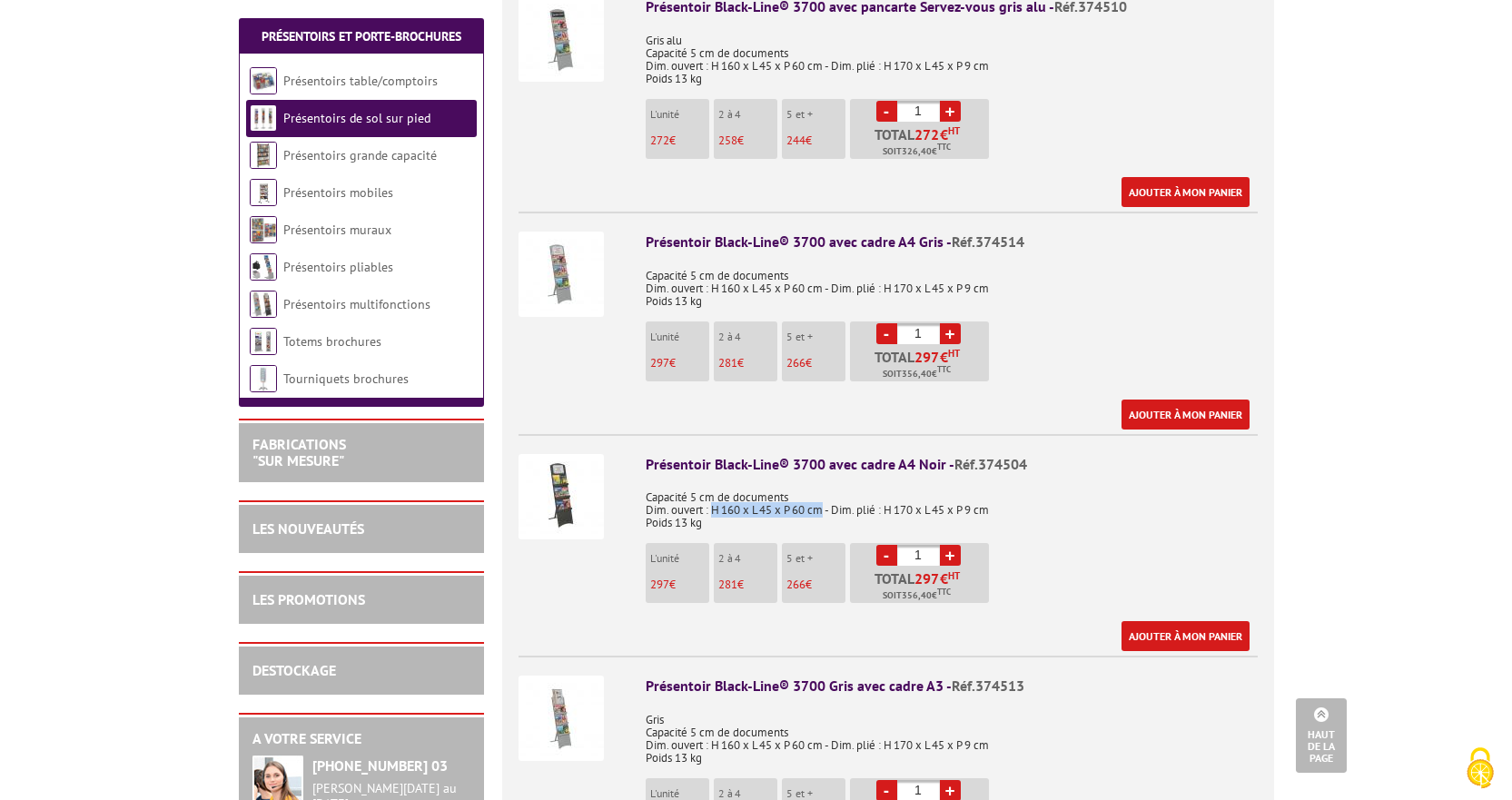
drag, startPoint x: 711, startPoint y: 488, endPoint x: 825, endPoint y: 491, distance: 114.0
click at [825, 491] on p "Capacité 5 cm de documents Dim. ouvert : H 160 x L 45 x P 60 cm - Dim. plié : H…" at bounding box center [951, 504] width 612 height 51
copy p "H 160 x L 45 x P 60 cm"
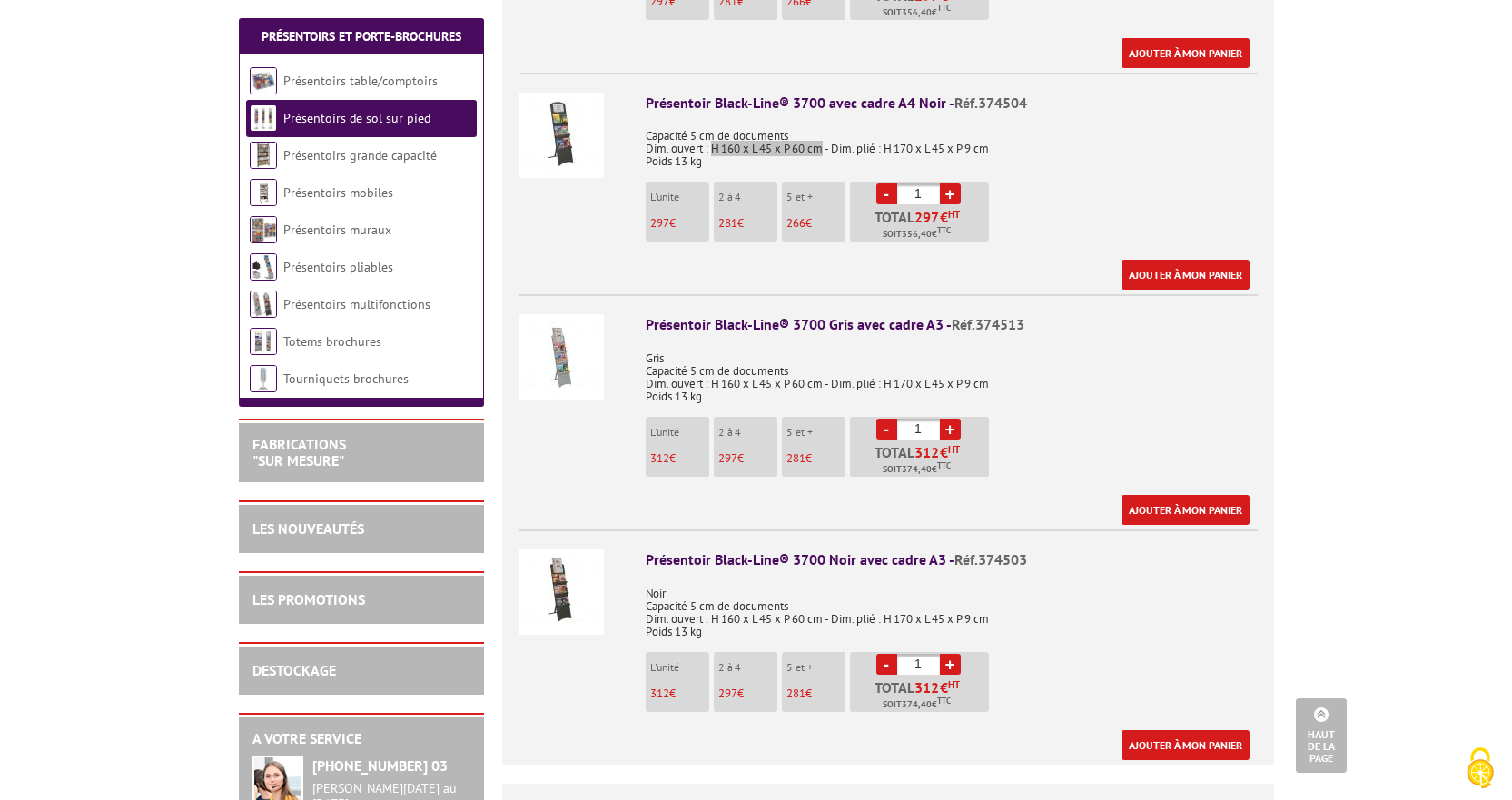
scroll to position [1362, 0]
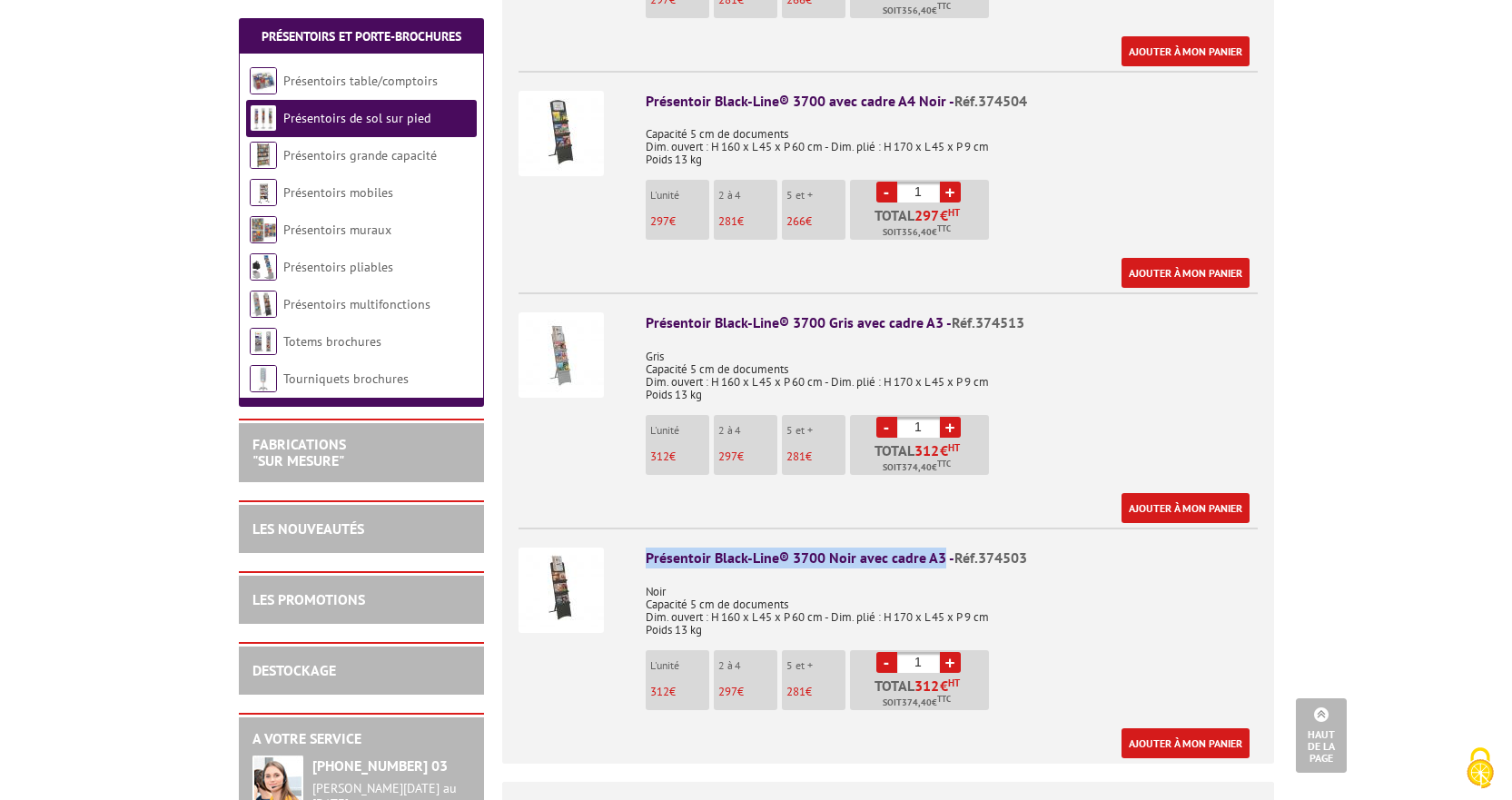
drag, startPoint x: 639, startPoint y: 535, endPoint x: 942, endPoint y: 536, distance: 303.0
click at [942, 536] on li "Présentoir Black-Line® 3700 Noir avec cadre A3 - Réf.374503 Noir Capacité 5 cm …" at bounding box center [887, 643] width 739 height 230
copy div "Présentoir Black-Line® 3700 Noir avec cadre A3"
drag, startPoint x: 711, startPoint y: 595, endPoint x: 829, endPoint y: 602, distance: 118.2
click at [829, 601] on p "Noir Capacité 5 cm de documents Dim. ouvert : H 160 x L 45 x P 60 cm - Dim. pli…" at bounding box center [951, 604] width 612 height 64
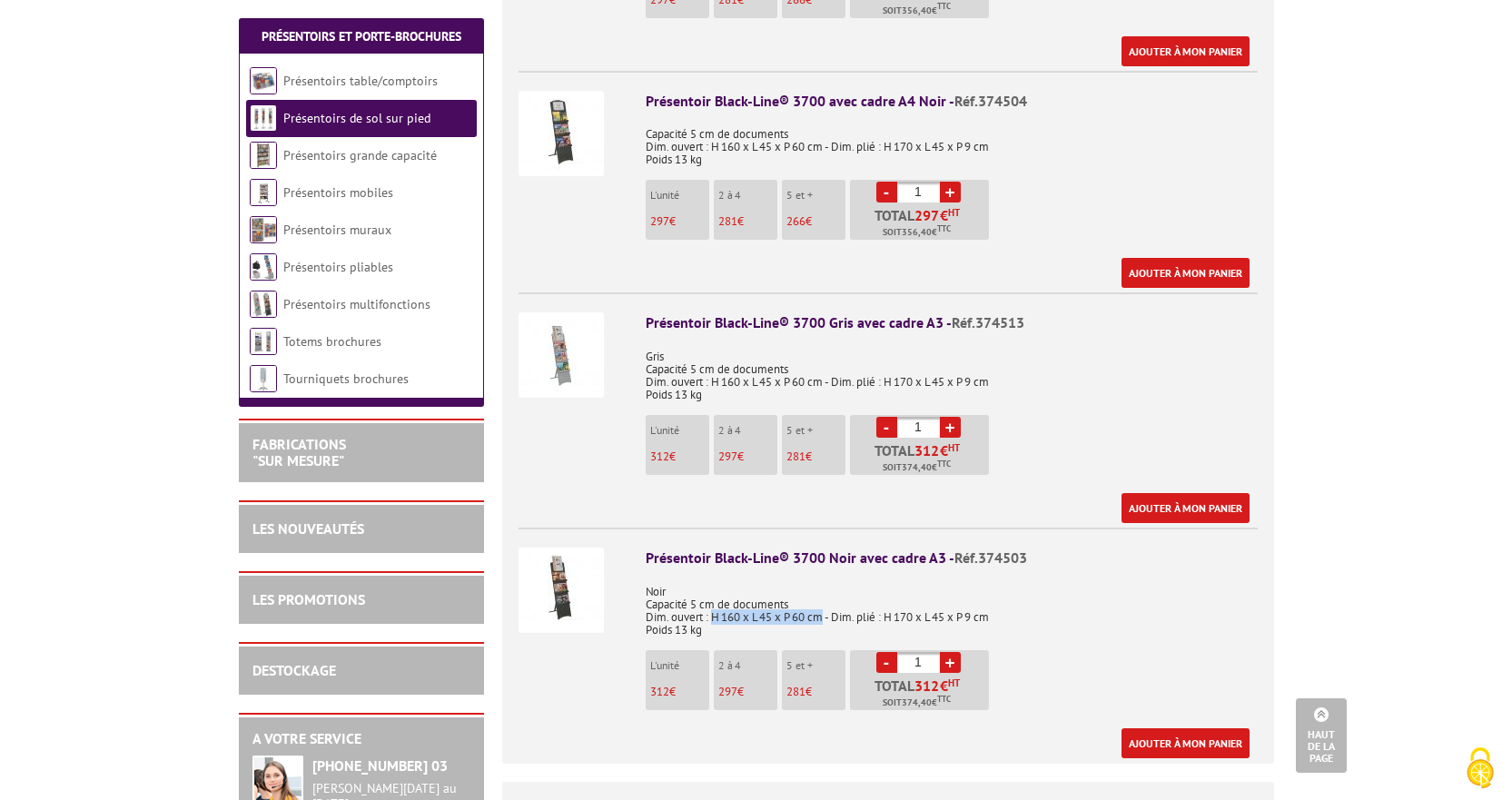
copy p "H 160 x L 45 x P 60 cm"
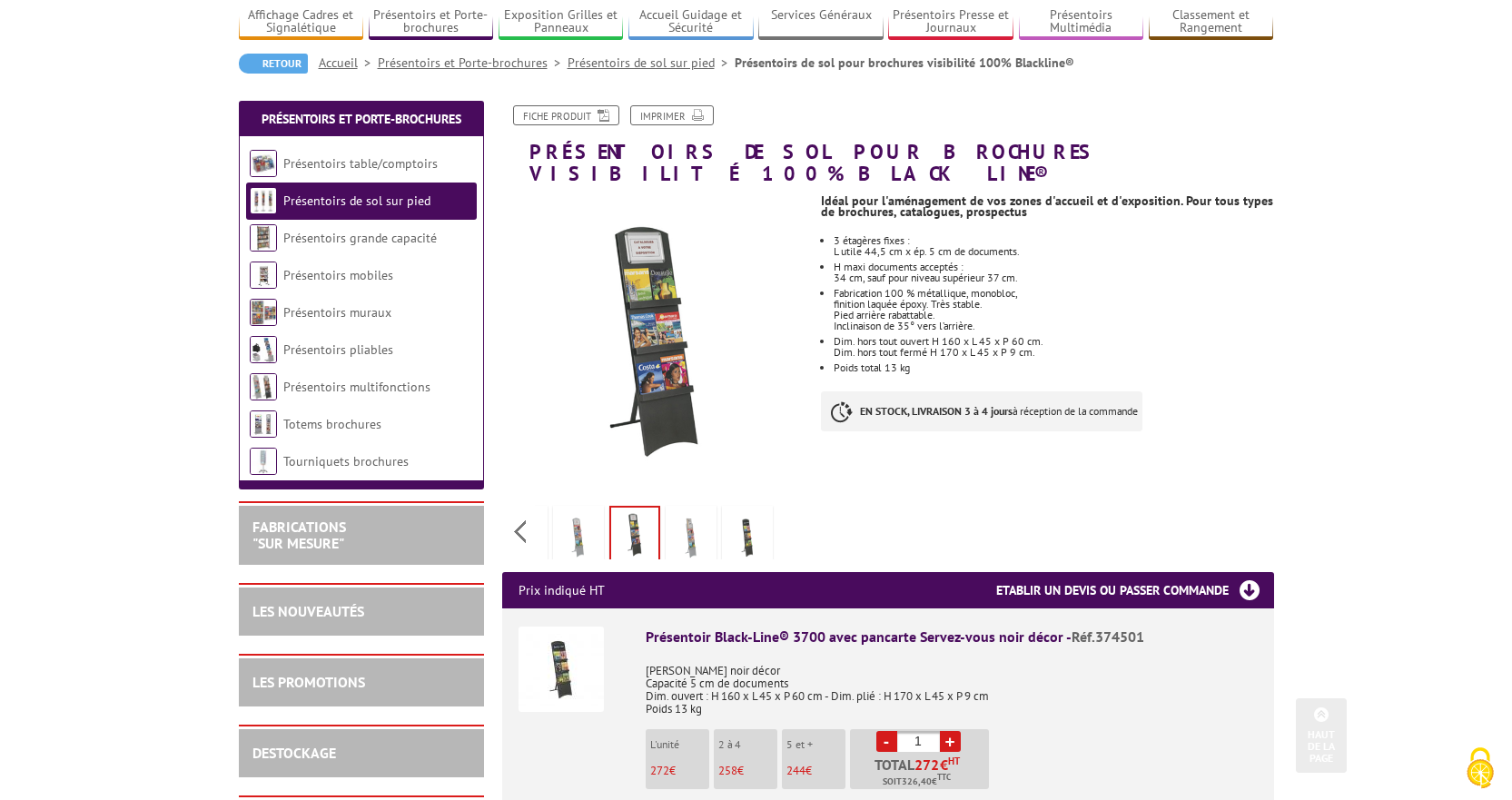
scroll to position [0, 0]
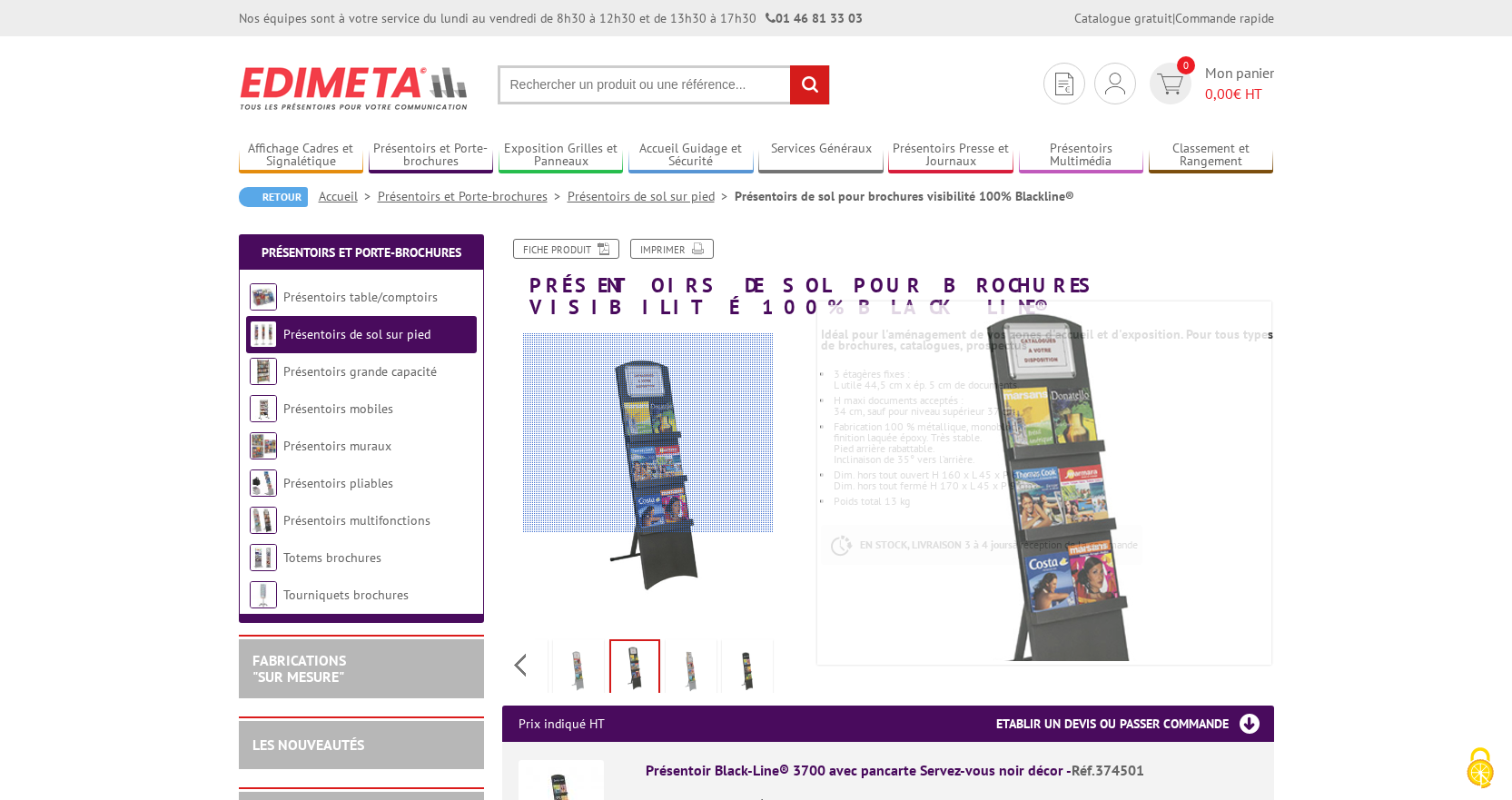
click at [657, 426] on div at bounding box center [648, 433] width 251 height 200
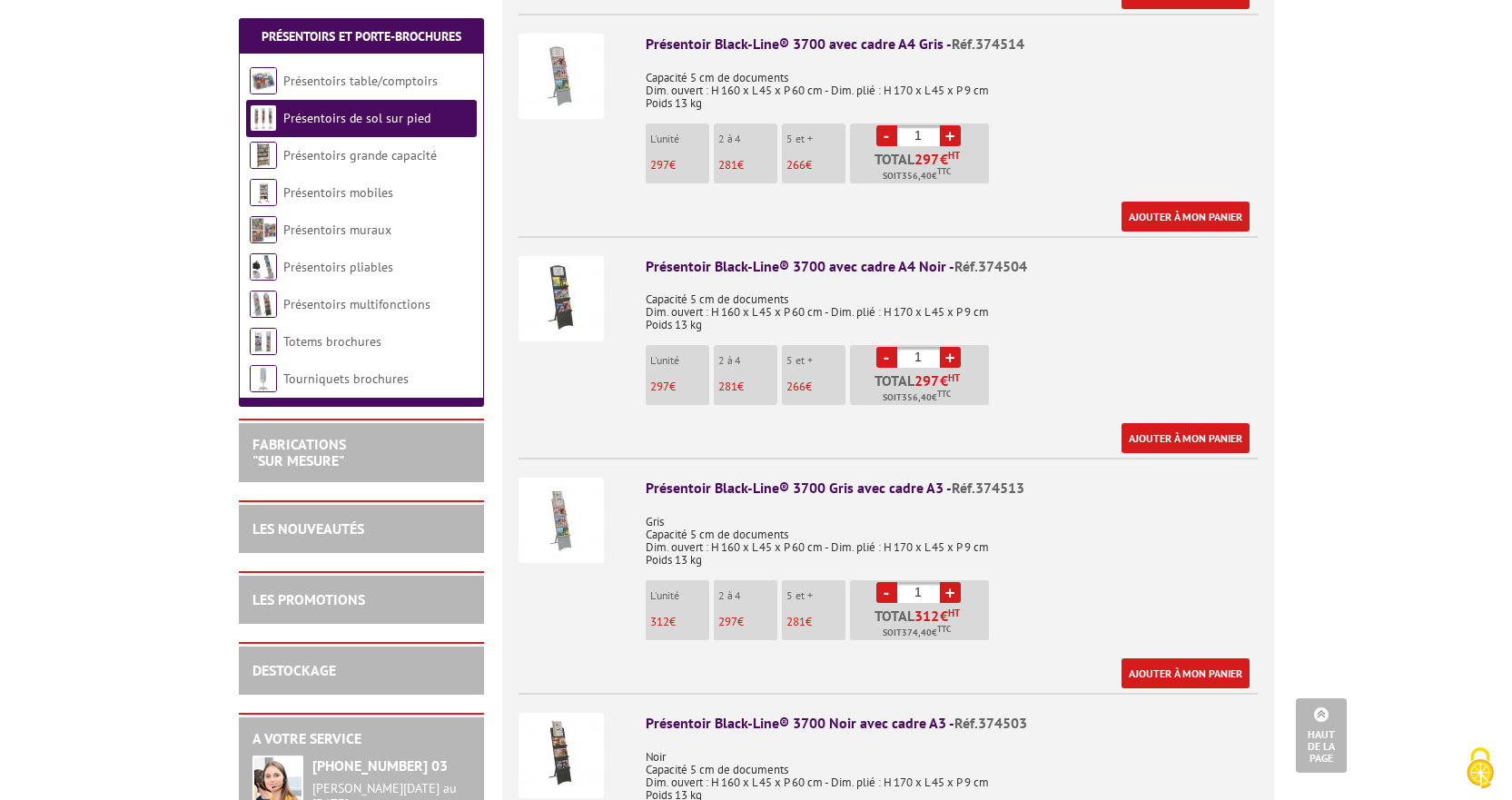
scroll to position [1362, 0]
